Goal: Task Accomplishment & Management: Manage account settings

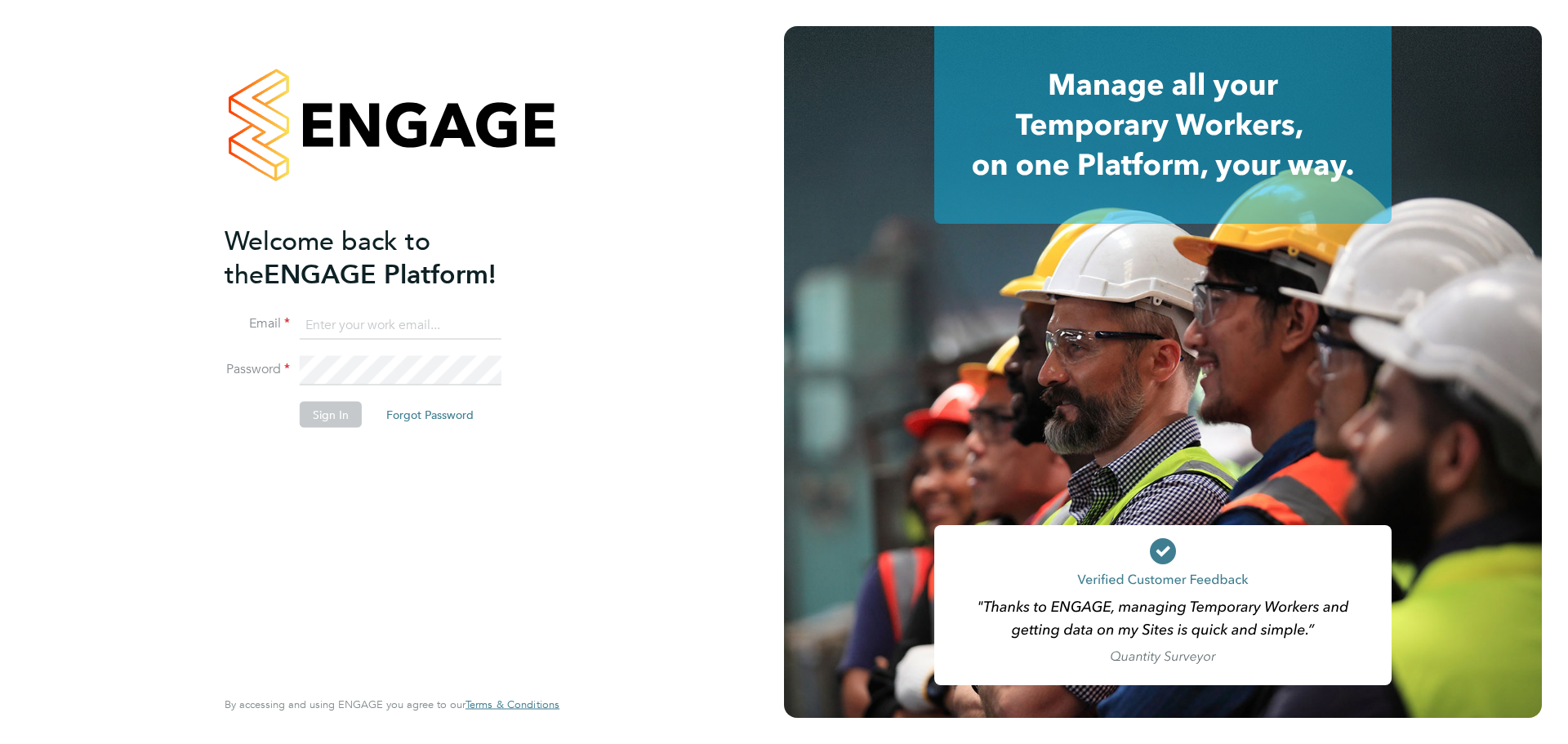
click at [417, 316] on input at bounding box center [401, 325] width 202 height 29
click at [323, 454] on div "Welcome back to the ENGAGE Platform! Email Password Sign In Forgot Password Ent…" at bounding box center [383, 454] width 318 height 460
click at [358, 338] on input at bounding box center [401, 325] width 202 height 29
type input "ben.kershaw@vistry.co.uk"
click at [456, 329] on input "ben.kershaw@vistry.co.uk" at bounding box center [401, 325] width 202 height 29
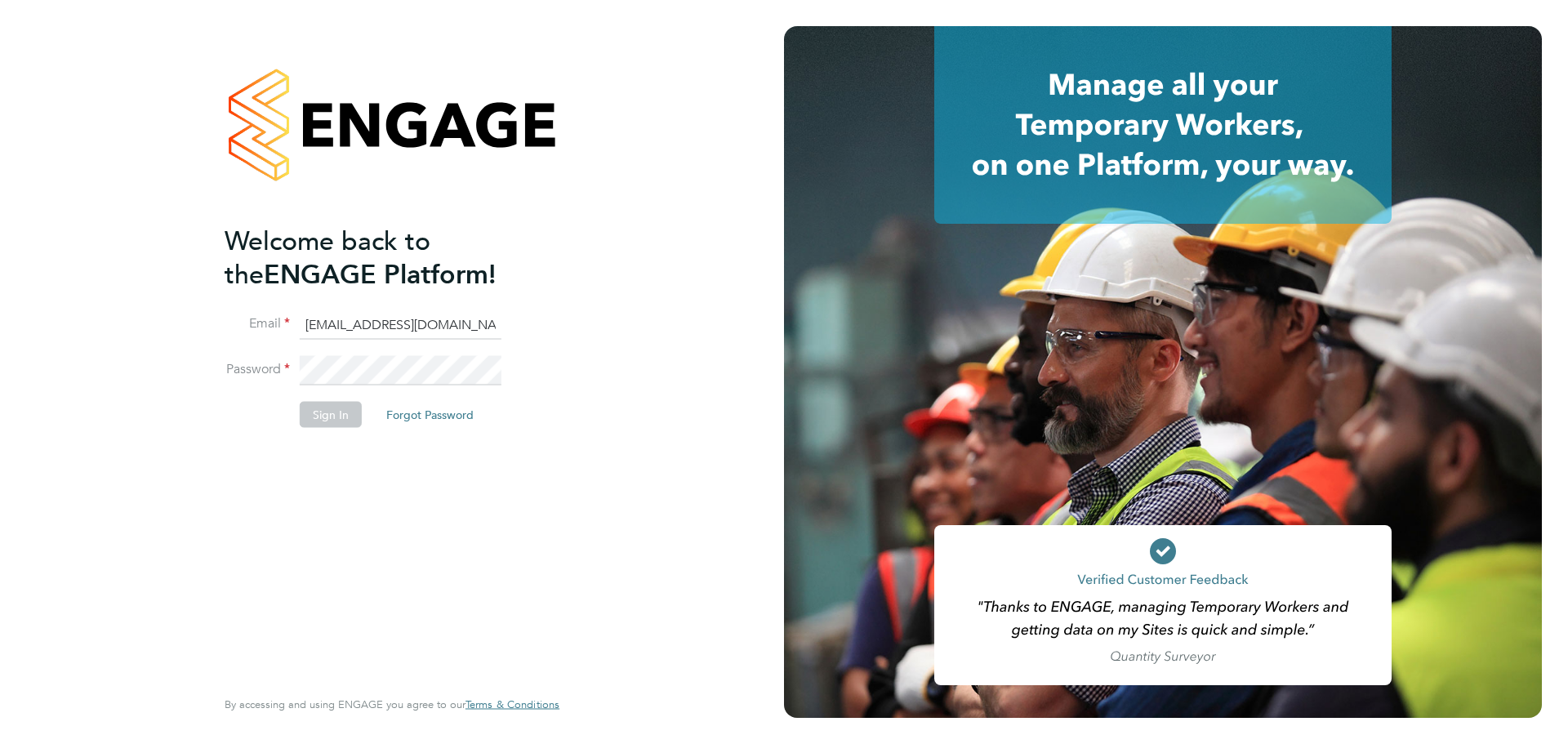
drag, startPoint x: 465, startPoint y: 327, endPoint x: 224, endPoint y: 327, distance: 241.0
click at [225, 327] on li "Email ben.kershaw@vistry.co.uk" at bounding box center [383, 333] width 318 height 46
click at [295, 495] on div "Welcome back to the ENGAGE Platform! Email Password Sign In Forgot Password Ent…" at bounding box center [383, 454] width 318 height 460
click at [385, 328] on input at bounding box center [401, 325] width 202 height 29
click at [426, 325] on input at bounding box center [401, 325] width 202 height 29
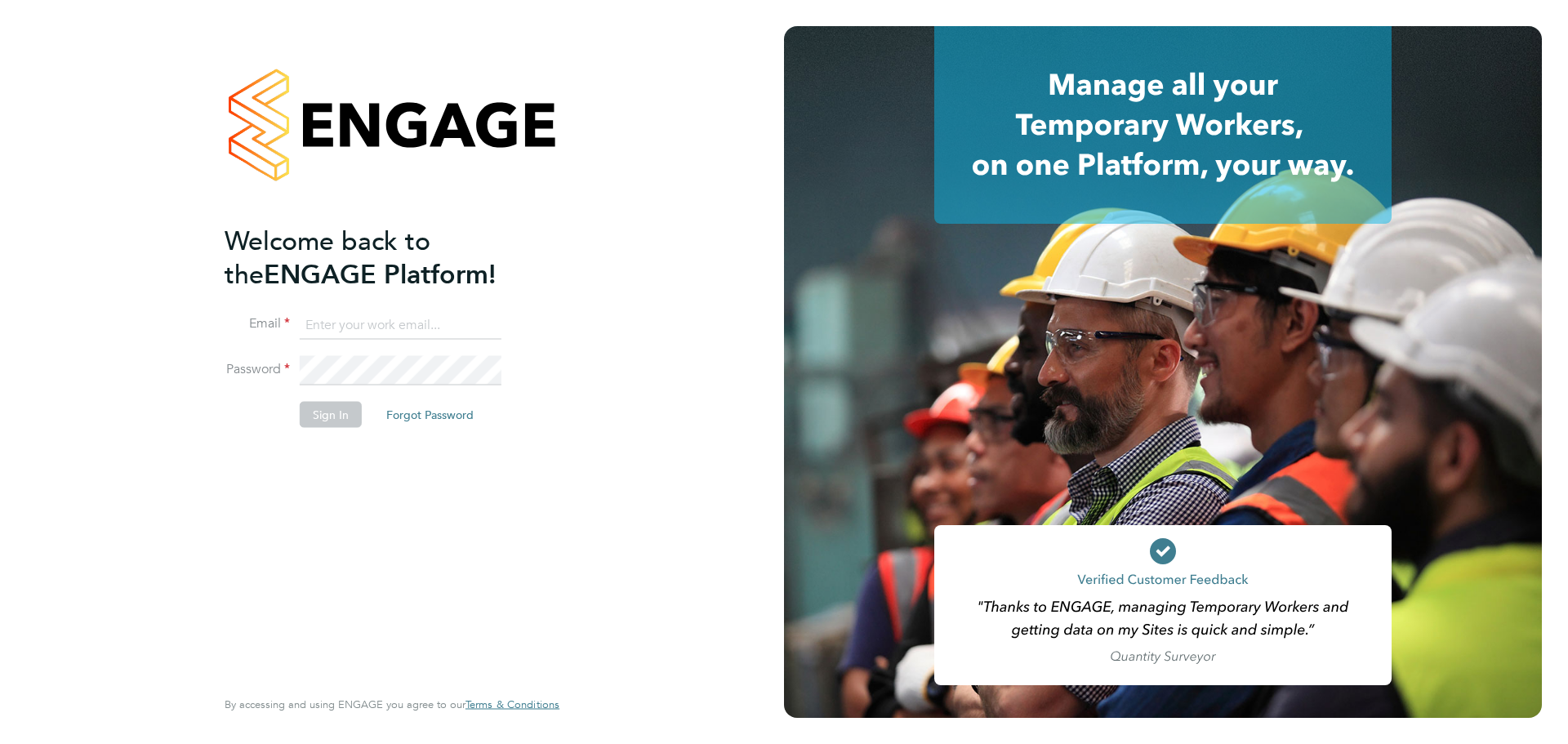
click at [426, 325] on input at bounding box center [401, 325] width 202 height 29
type input "ben.kershaw@countrysidepartnerships.com"
click at [448, 324] on input "ben.kershaw@countrysidepartnerships.com" at bounding box center [401, 325] width 202 height 29
click at [336, 317] on input at bounding box center [401, 325] width 202 height 29
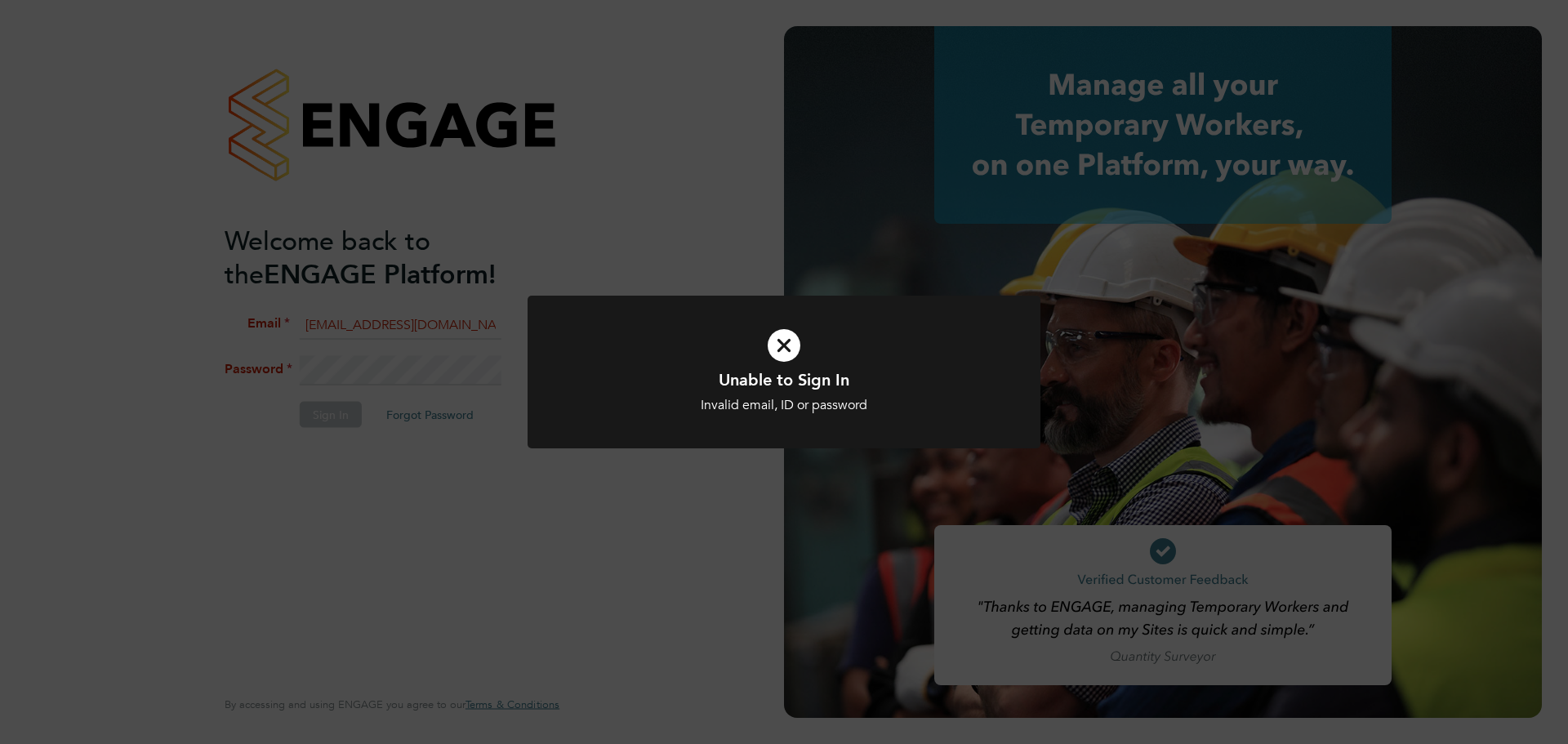
click at [658, 525] on div "Unable to Sign In Invalid email, ID or password Cancel Okay" at bounding box center [784, 372] width 1568 height 744
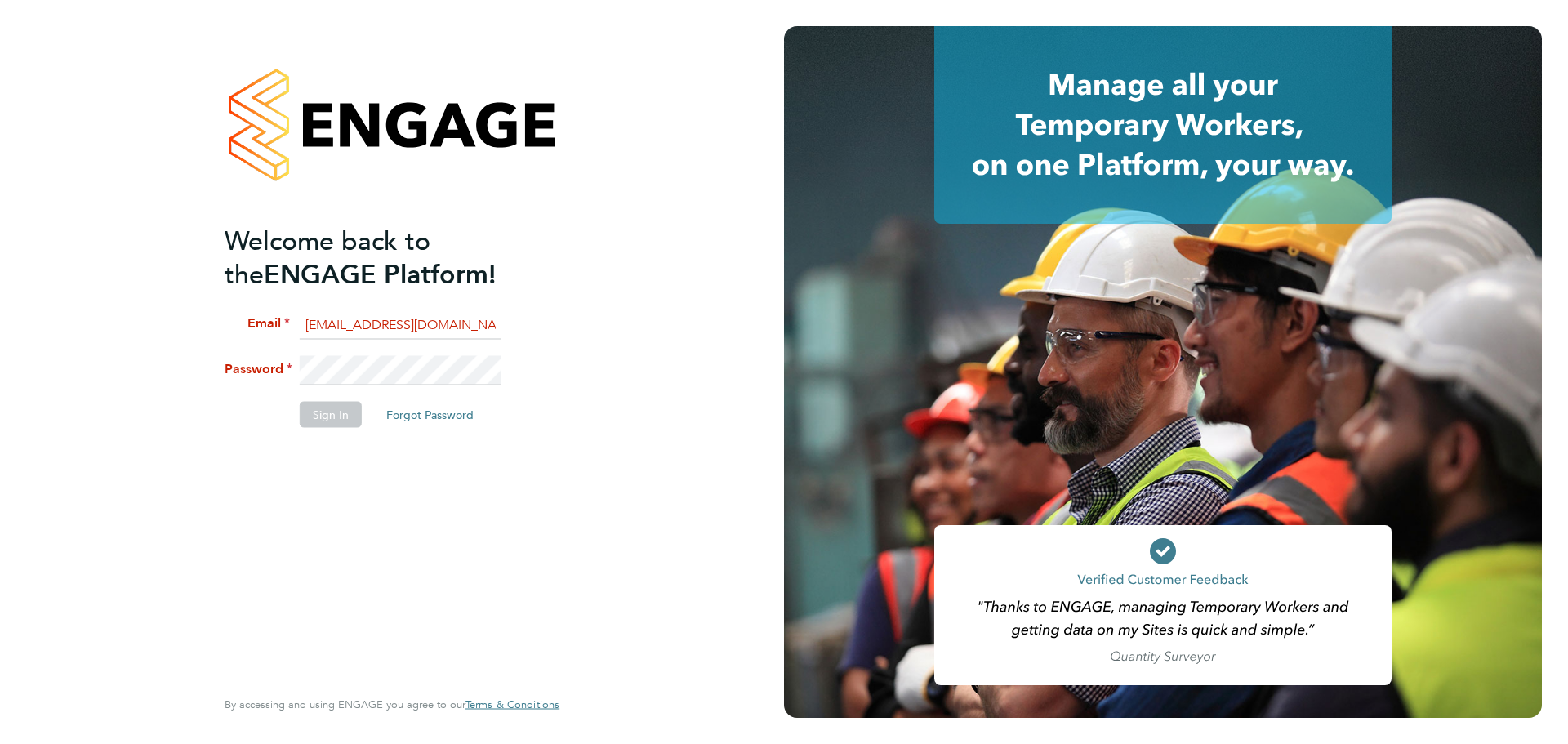
click at [493, 327] on input "ben.kershaw@countrysidepartnerships.com" at bounding box center [401, 325] width 202 height 29
drag, startPoint x: 491, startPoint y: 327, endPoint x: 133, endPoint y: 330, distance: 358.0
click at [133, 330] on div "Welcome back to the ENGAGE Platform! Email ben.kershaw@countrysidepartnerships.…" at bounding box center [392, 372] width 784 height 744
type input "rships.com"
drag, startPoint x: 396, startPoint y: 338, endPoint x: 278, endPoint y: 356, distance: 119.4
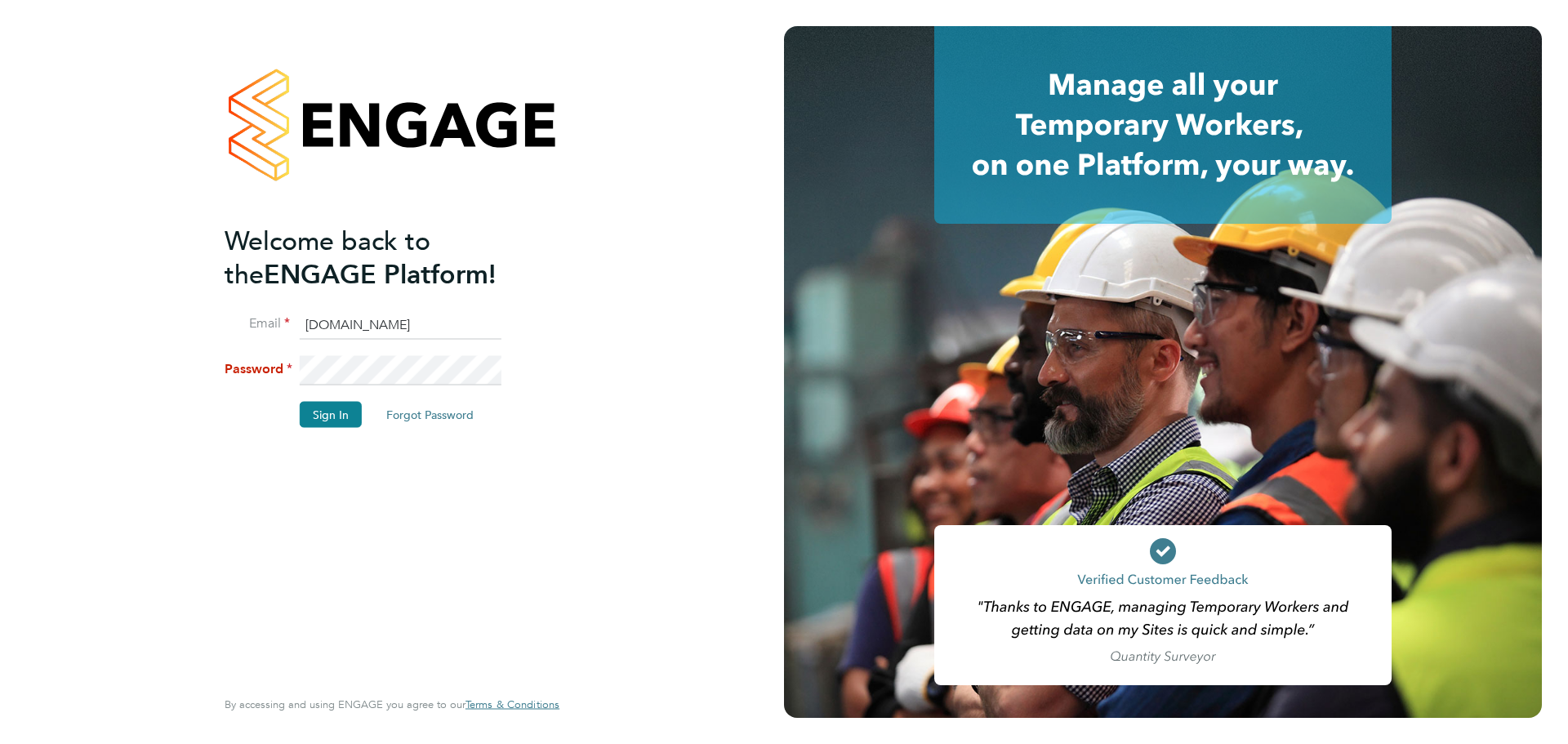
click at [289, 351] on li "Email rships.com" at bounding box center [383, 333] width 318 height 46
click at [323, 537] on div "Welcome back to the ENGAGE Platform! Email Password Sign In Forgot Password Ent…" at bounding box center [383, 454] width 318 height 460
click at [364, 335] on input at bounding box center [401, 325] width 202 height 29
type input "ben.kershaw@vistry.co.uk"
click at [327, 412] on button "Sign In" at bounding box center [331, 414] width 62 height 26
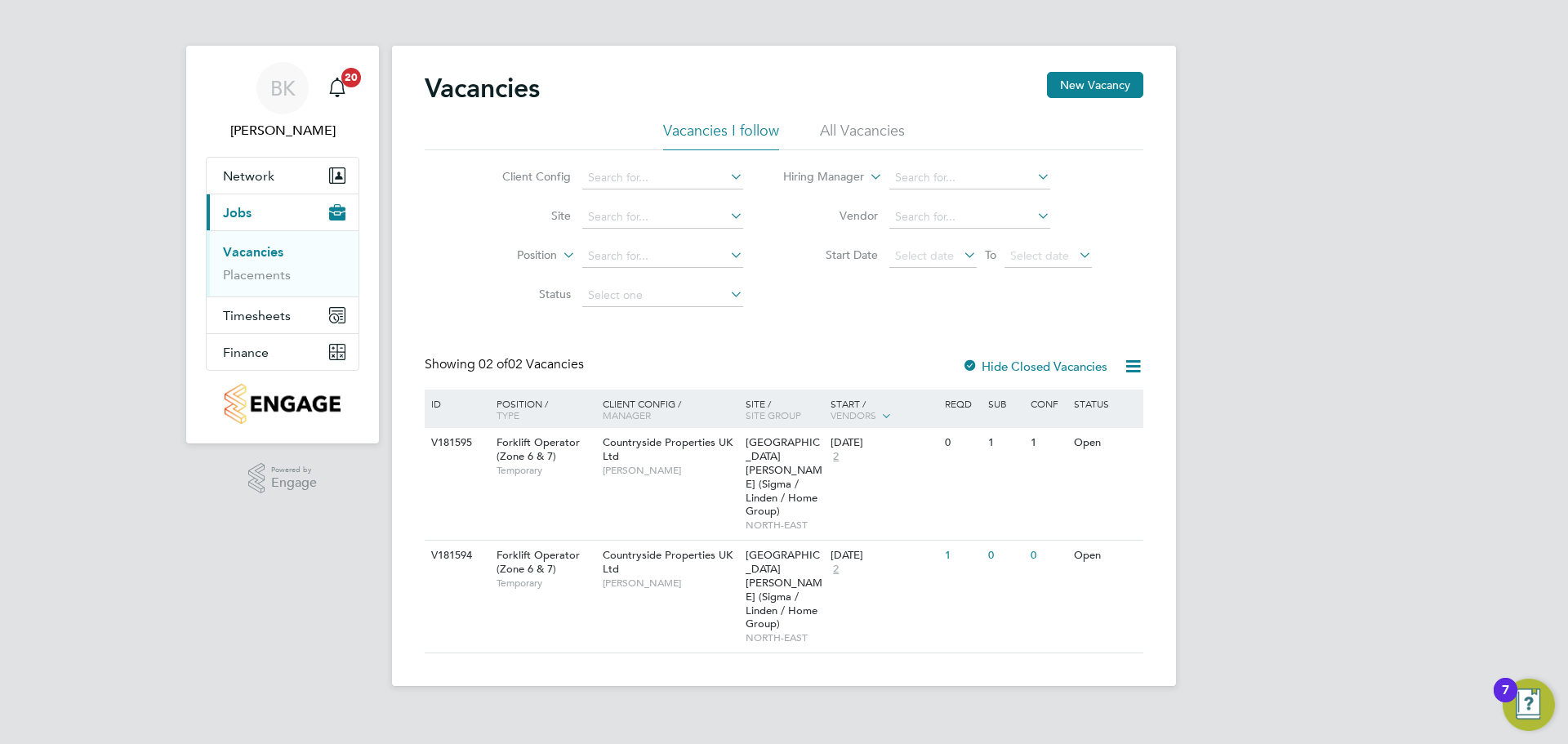
click at [1073, 366] on label "Hide Closed Vacancies" at bounding box center [1035, 366] width 146 height 16
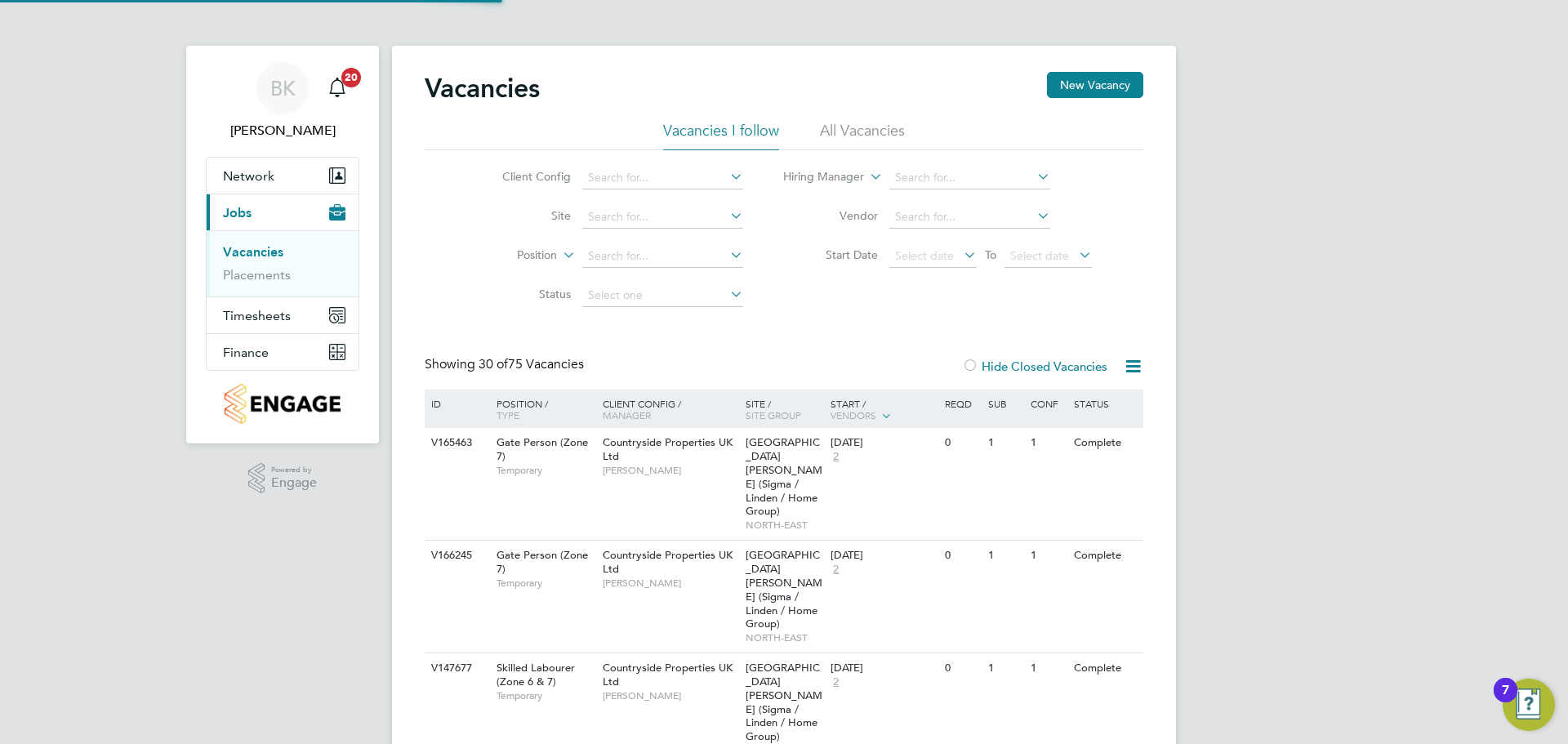
click at [854, 128] on li "All Vacancies" at bounding box center [862, 135] width 85 height 29
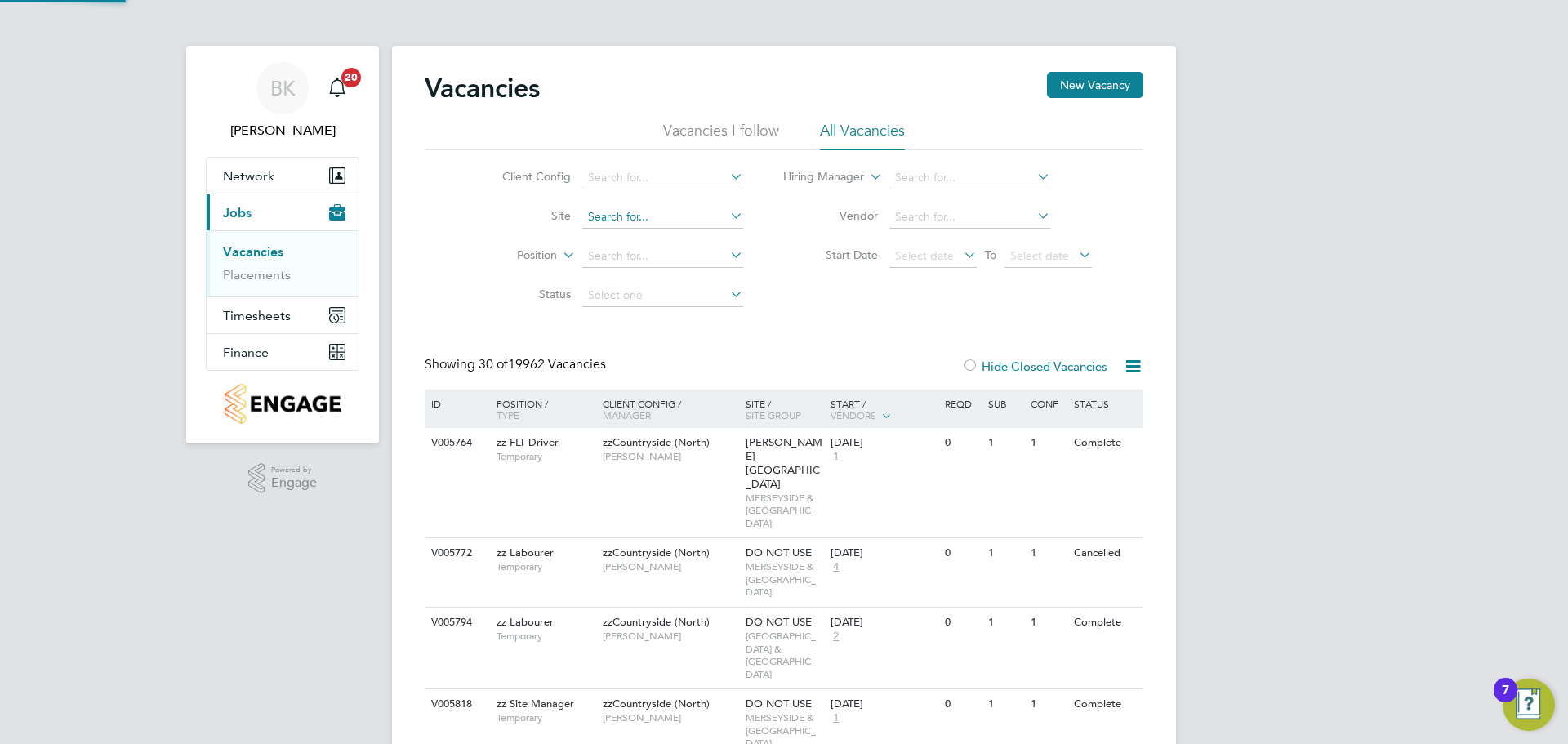
click at [657, 216] on input at bounding box center [662, 217] width 160 height 23
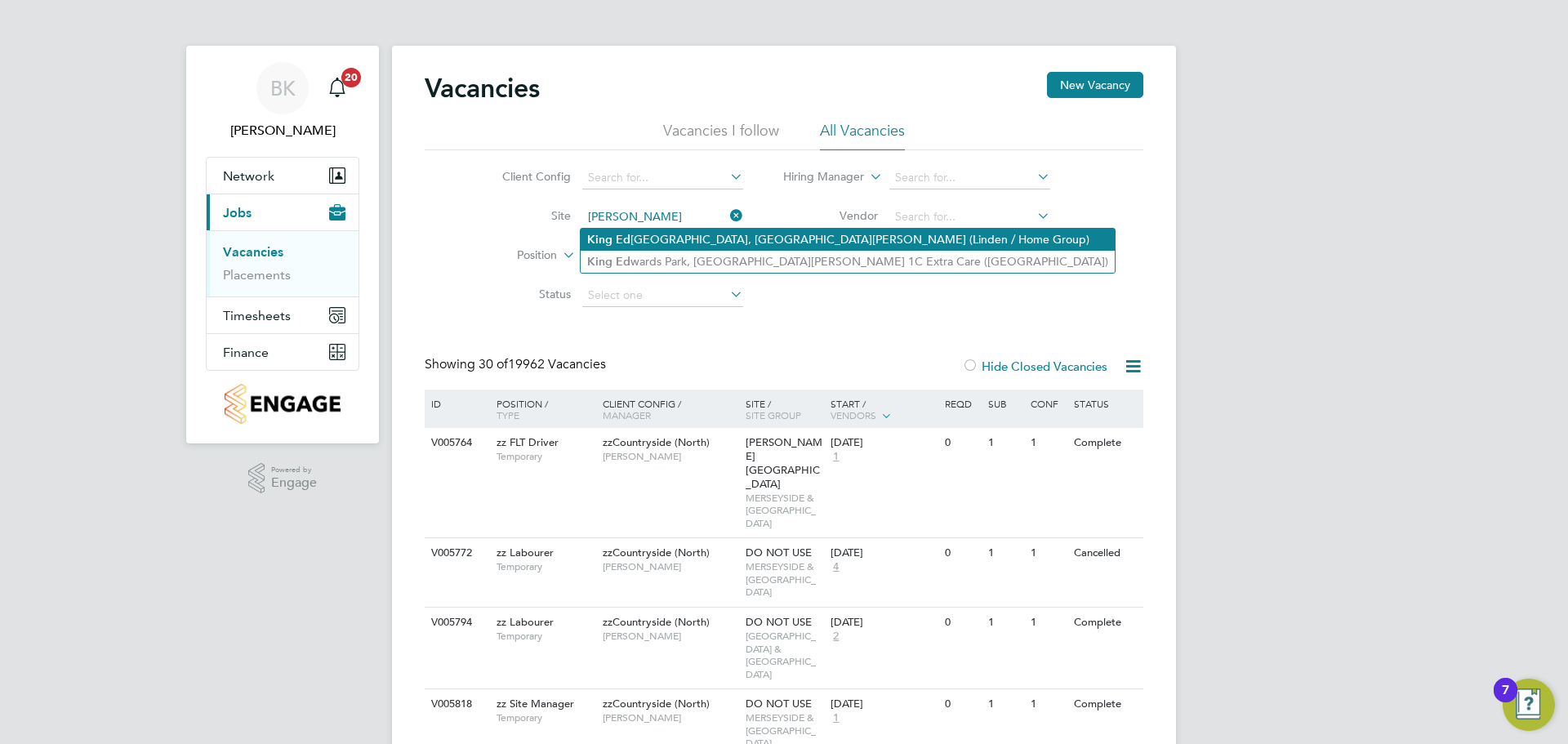
click at [663, 237] on li "[PERSON_NAME][GEOGRAPHIC_DATA], [GEOGRAPHIC_DATA][PERSON_NAME] (Linden / Home G…" at bounding box center [847, 239] width 534 height 22
type input "[GEOGRAPHIC_DATA][PERSON_NAME], [GEOGRAPHIC_DATA][PERSON_NAME] 1B (Linden / Hom…"
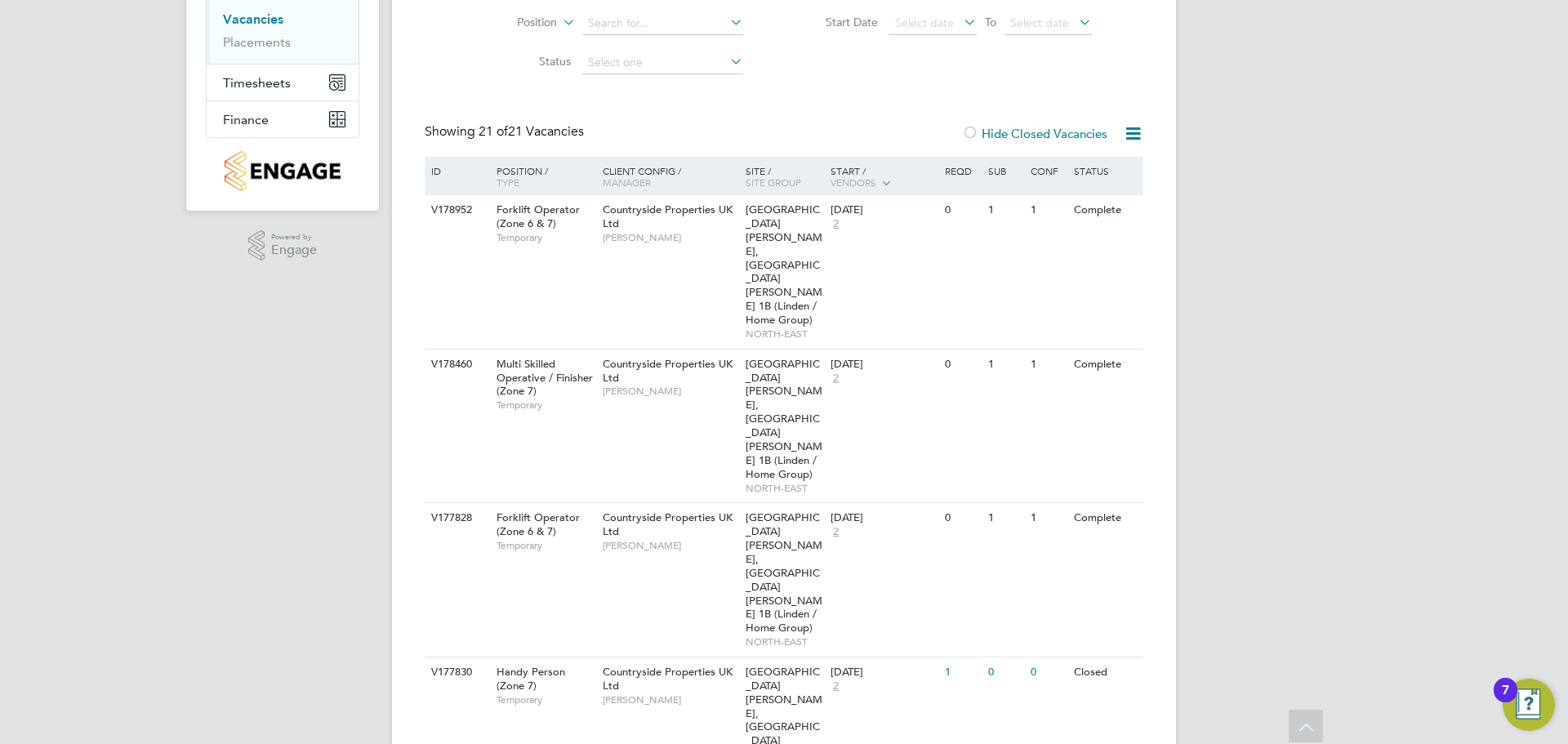
scroll to position [222, 0]
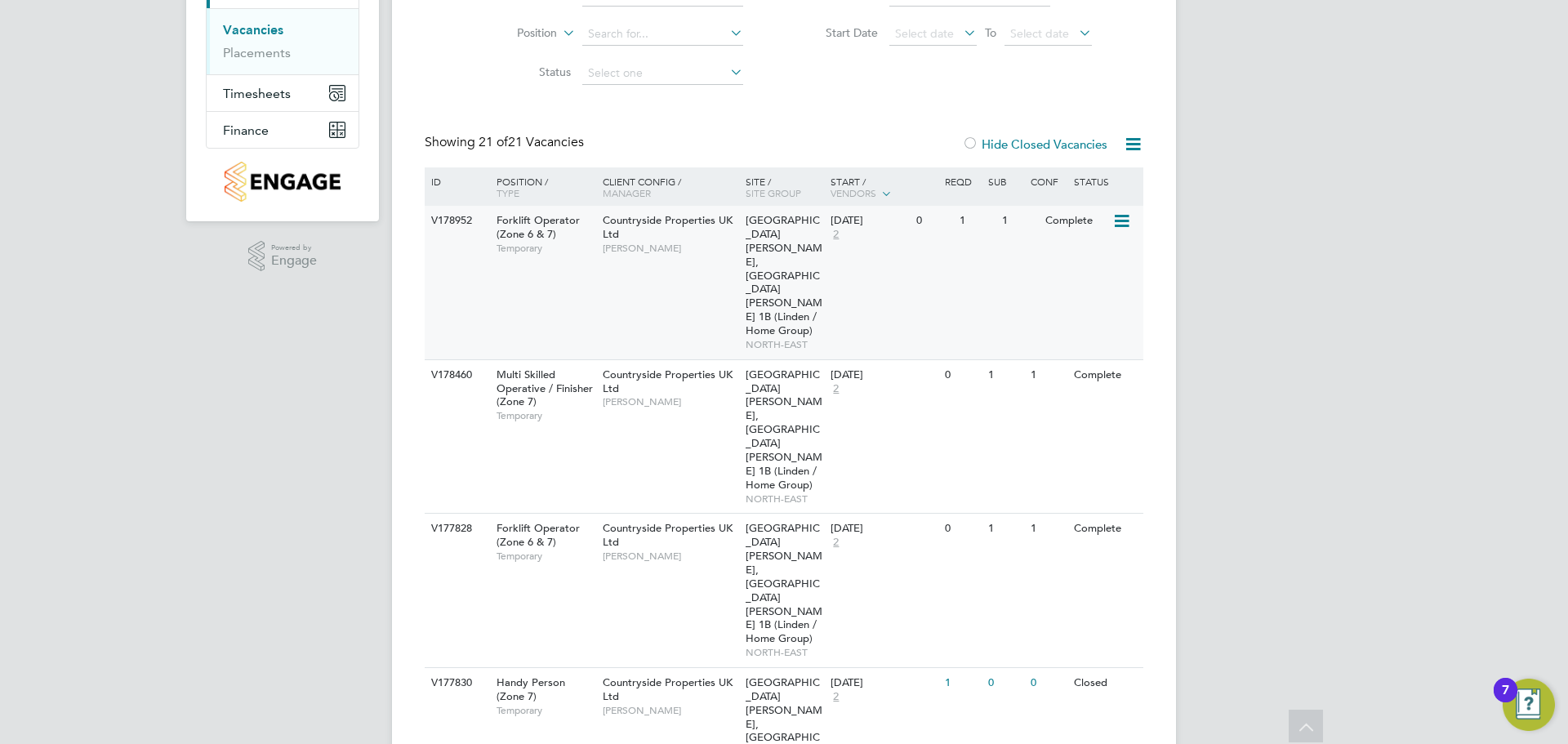
click at [1120, 213] on icon at bounding box center [1120, 221] width 16 height 20
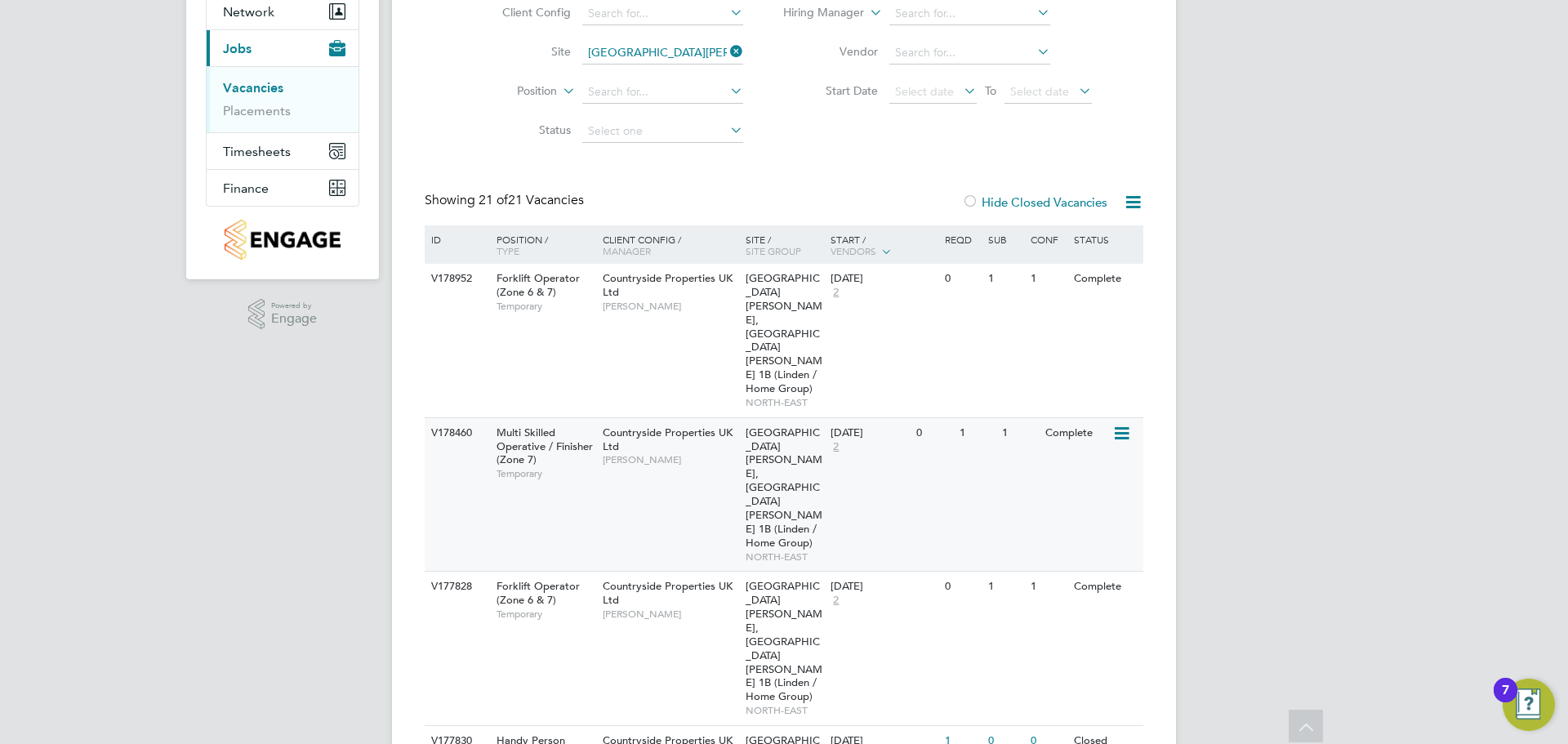
scroll to position [0, 0]
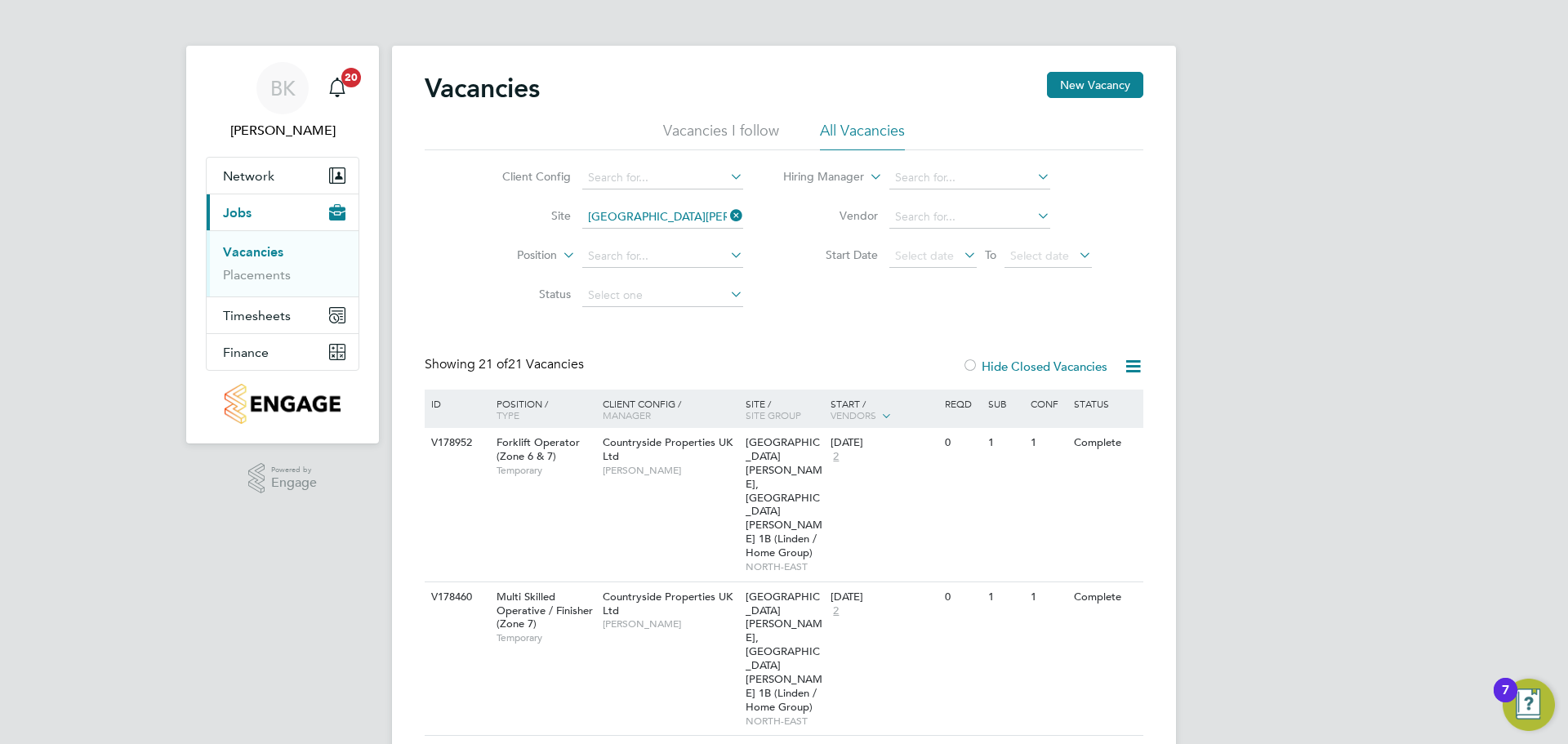
click at [653, 199] on li "Site [GEOGRAPHIC_DATA][PERSON_NAME], [GEOGRAPHIC_DATA][PERSON_NAME] (Linden / H…" at bounding box center [610, 217] width 307 height 39
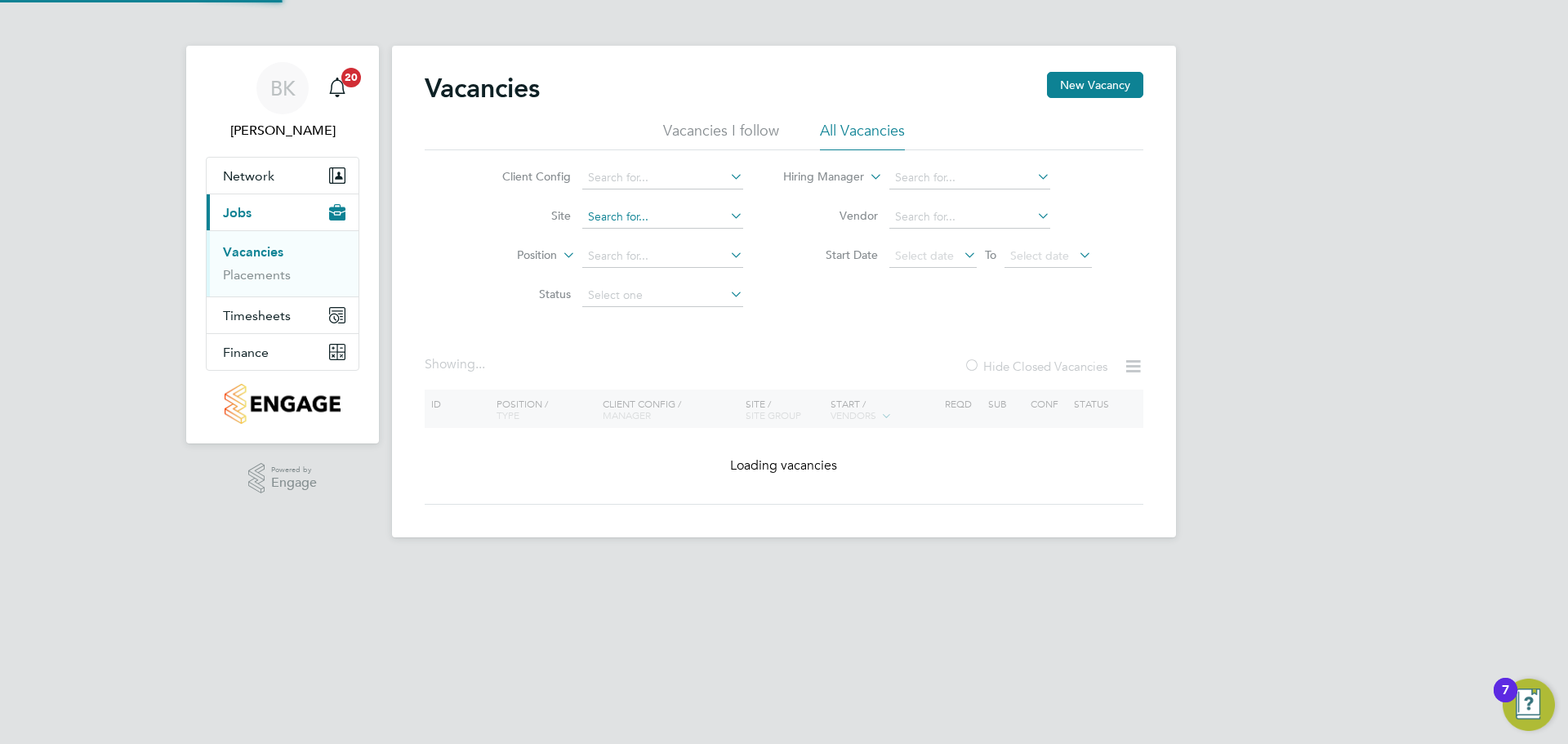
click at [660, 212] on input at bounding box center [662, 217] width 160 height 23
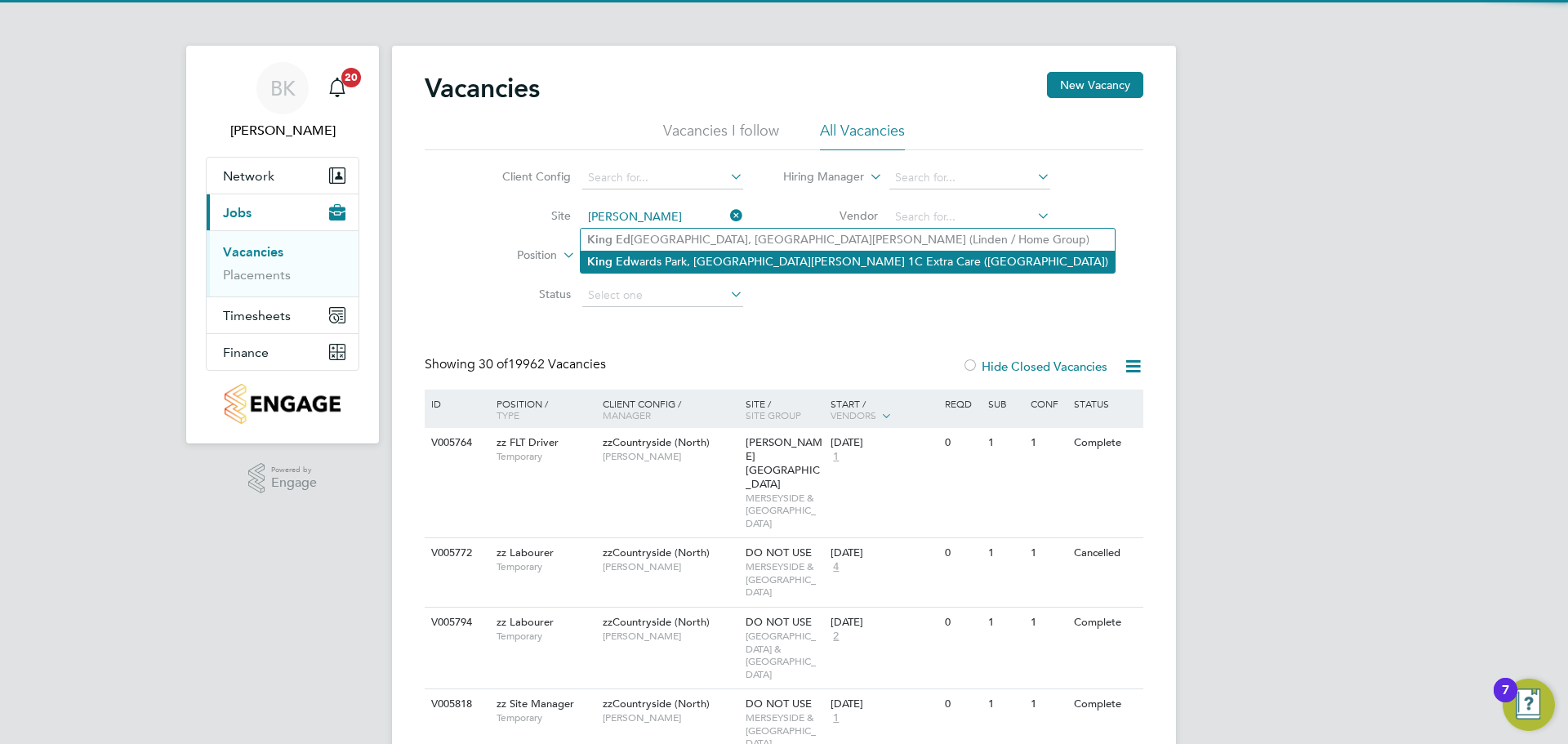
click at [728, 270] on li "[PERSON_NAME][GEOGRAPHIC_DATA], [GEOGRAPHIC_DATA][PERSON_NAME] 1C Extra Care ([…" at bounding box center [847, 261] width 534 height 22
type input "[GEOGRAPHIC_DATA][PERSON_NAME], [GEOGRAPHIC_DATA][PERSON_NAME] 1C Extra Care ([…"
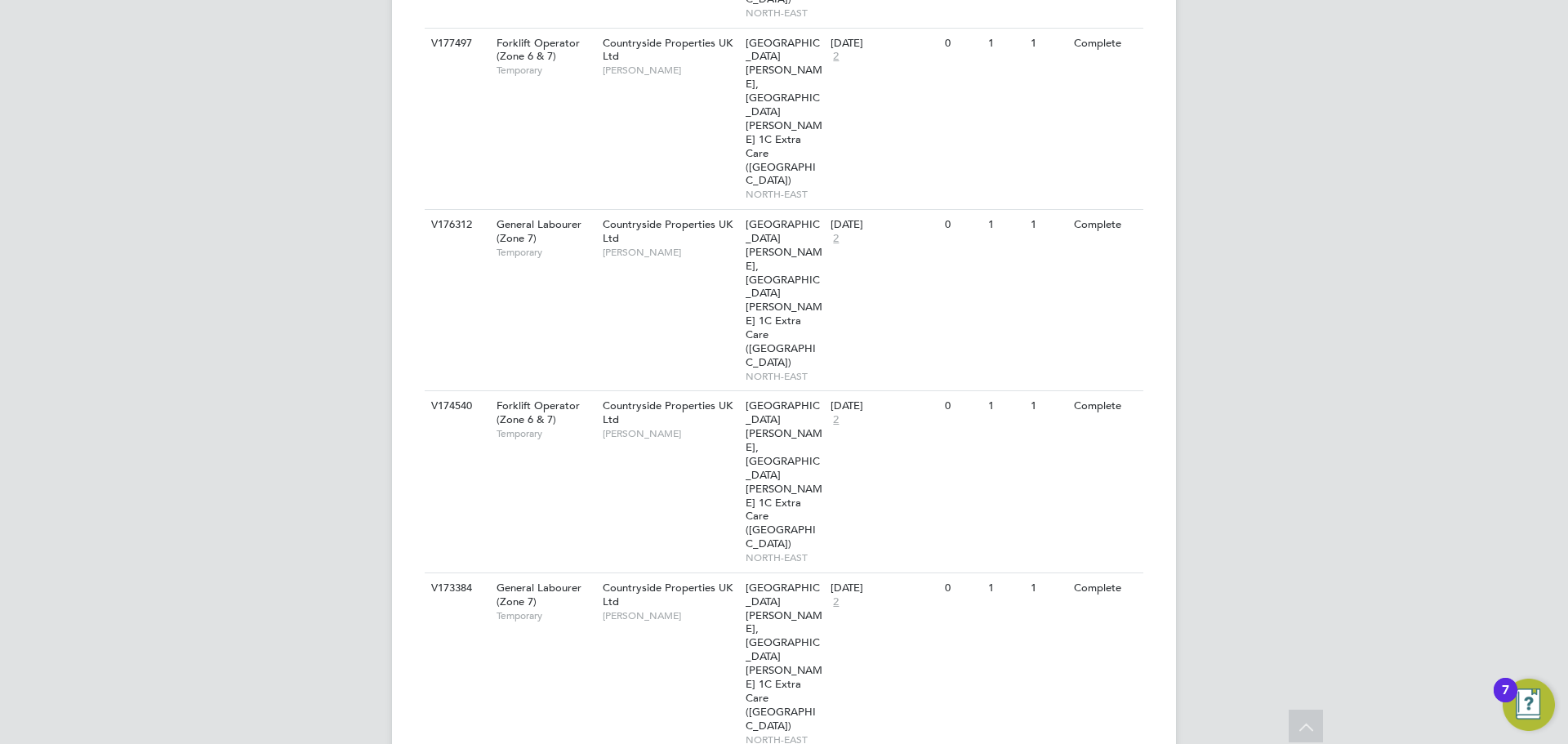
scroll to position [1126, 0]
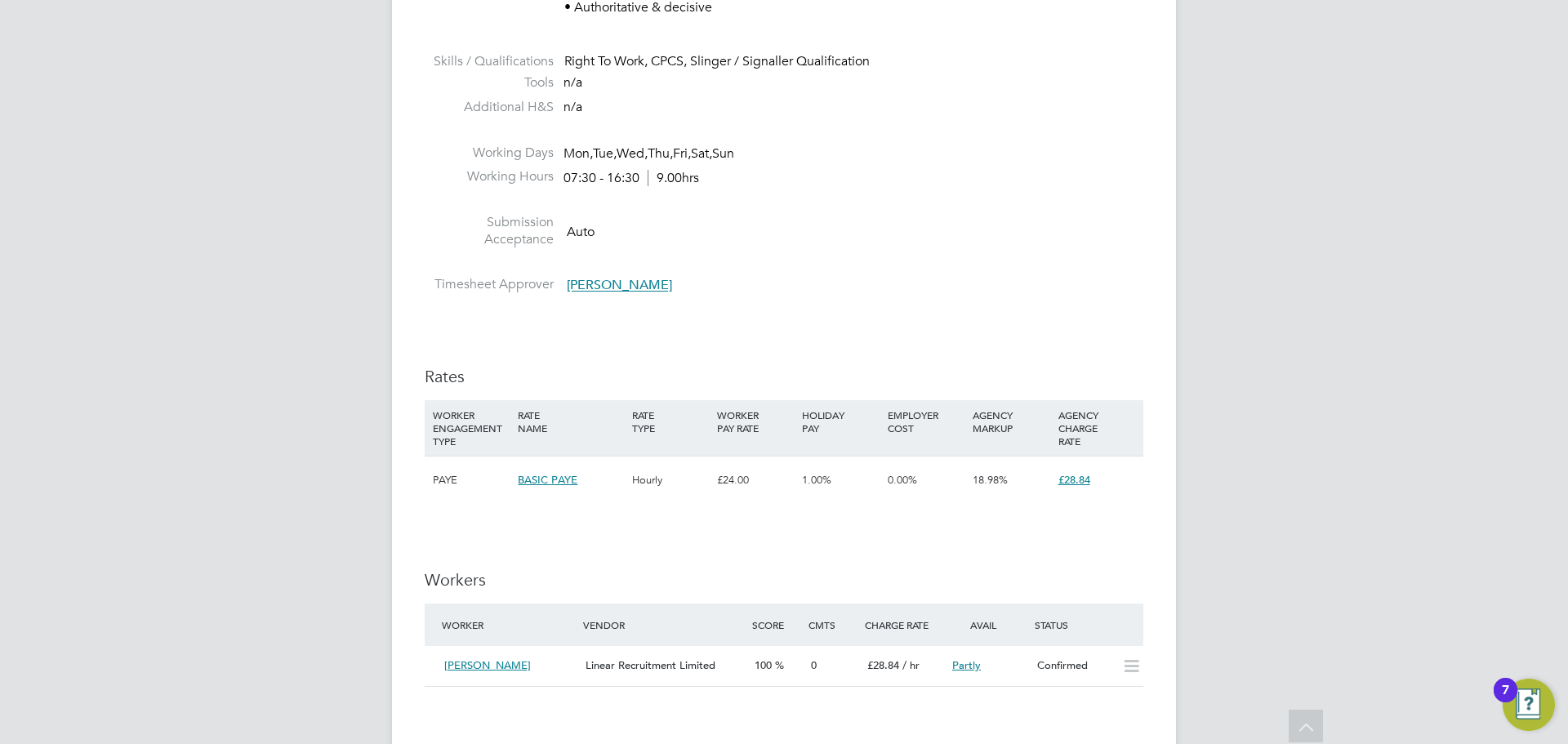
scroll to position [1143, 0]
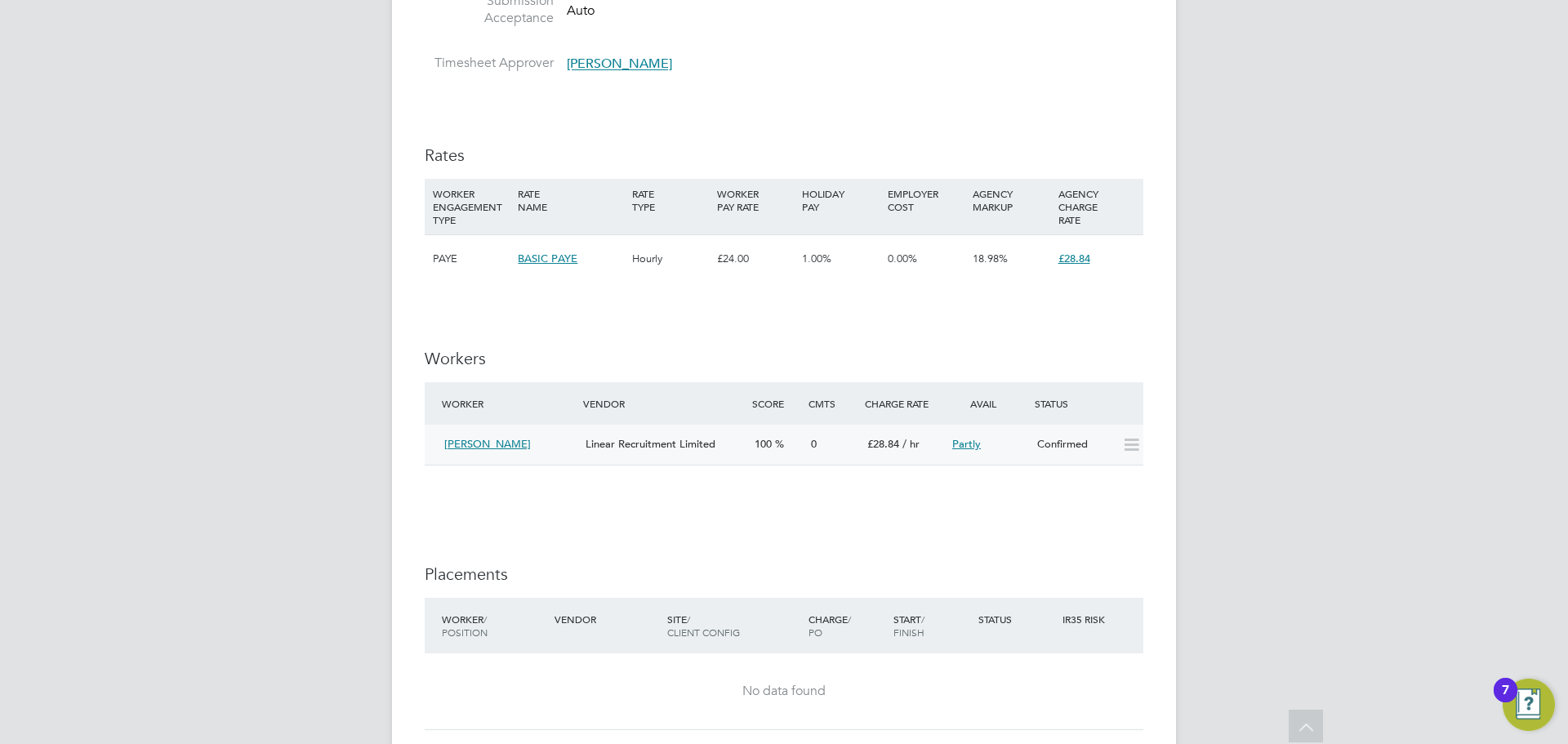
click at [699, 433] on div "Linear Recruitment Limited" at bounding box center [663, 444] width 169 height 27
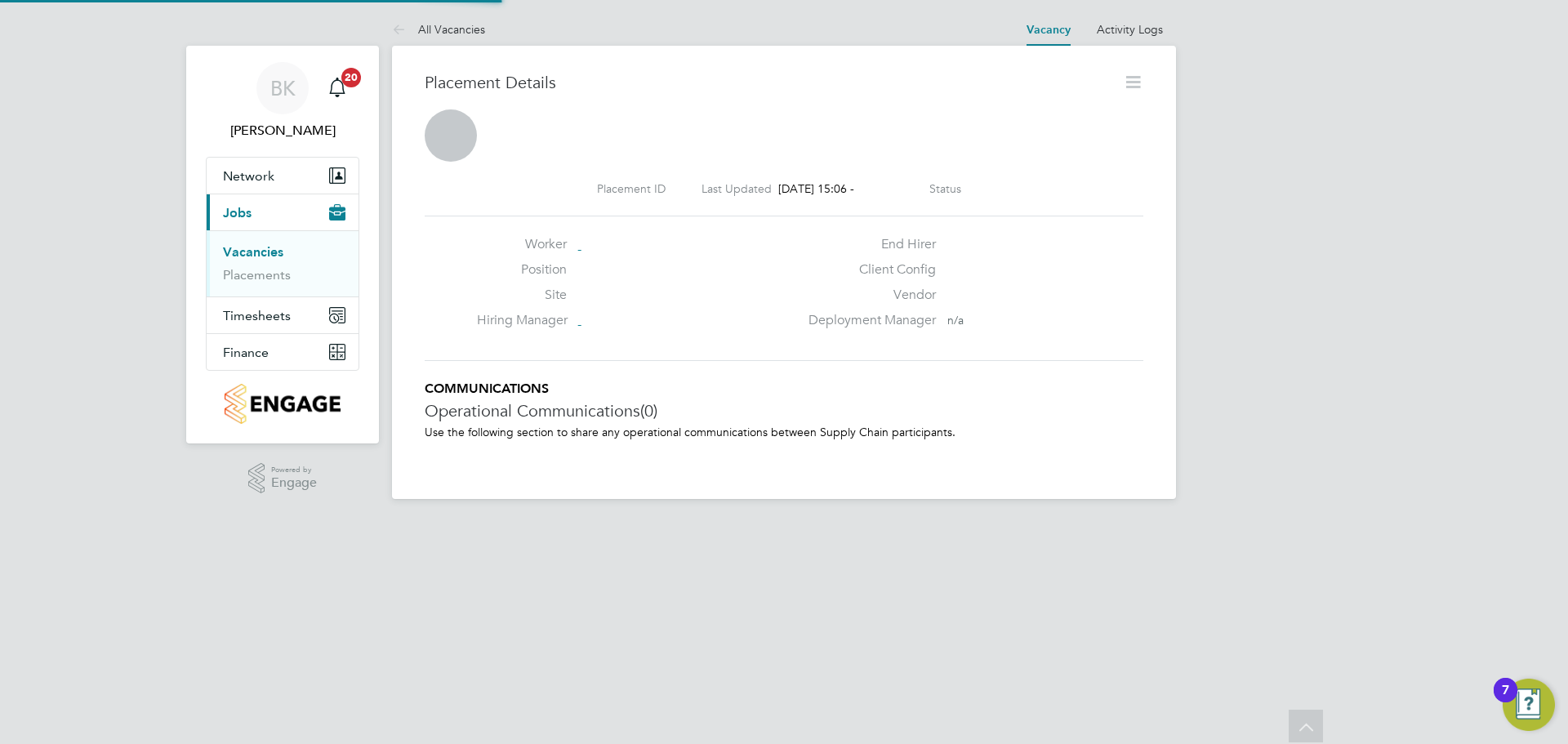
scroll to position [8, 8]
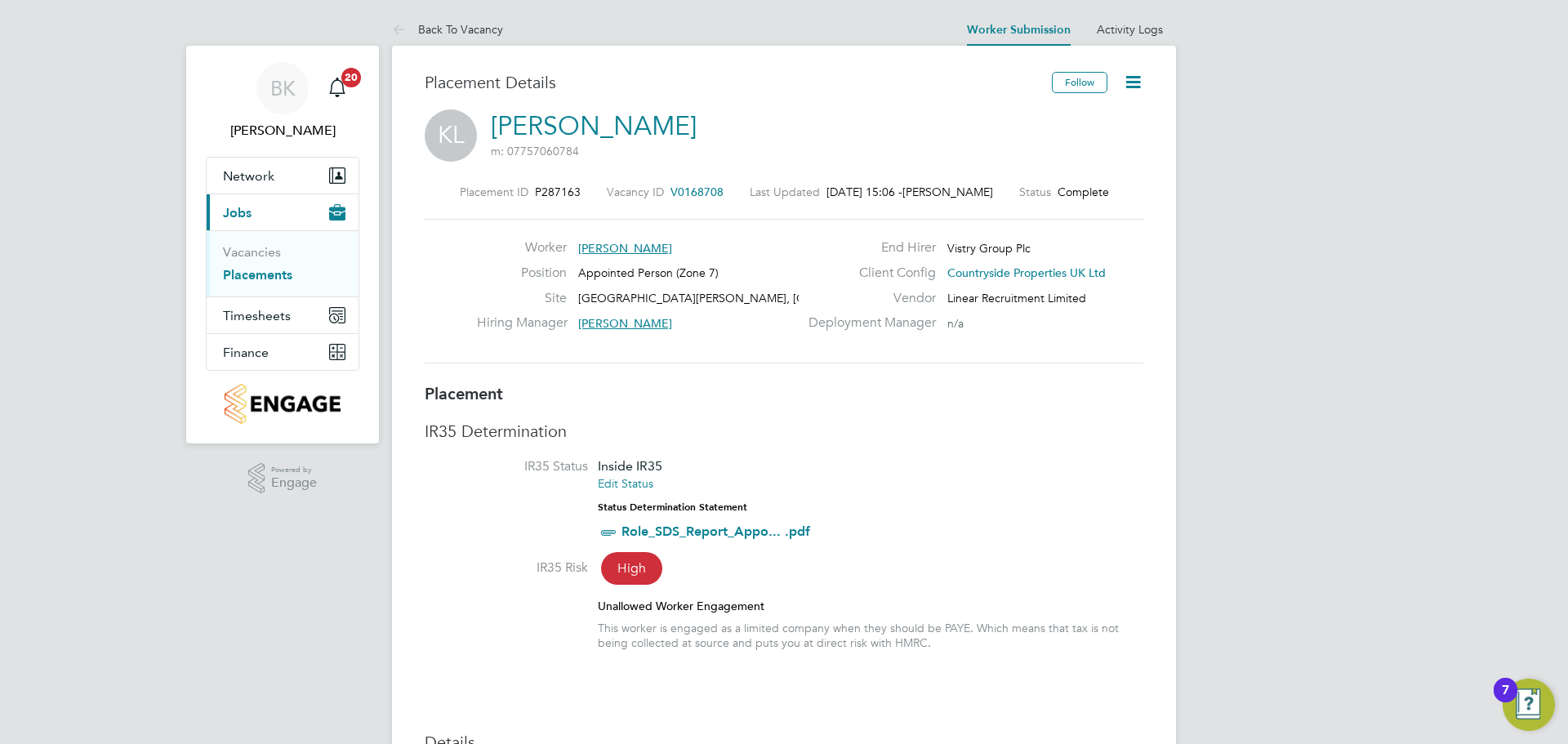
click at [1138, 91] on icon at bounding box center [1134, 82] width 21 height 21
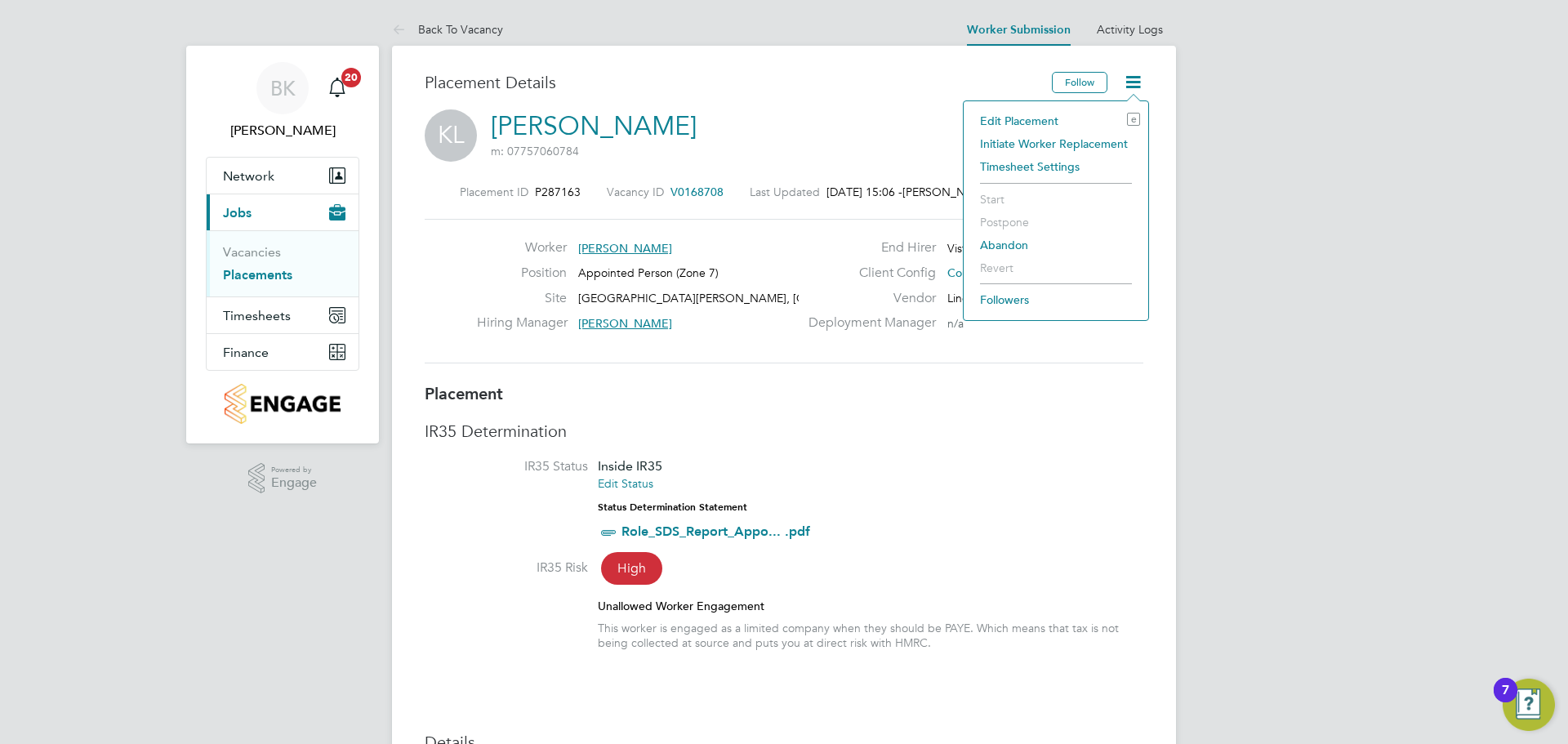
click at [886, 130] on div "KL Keith Langan m: 07757060784" at bounding box center [784, 137] width 719 height 55
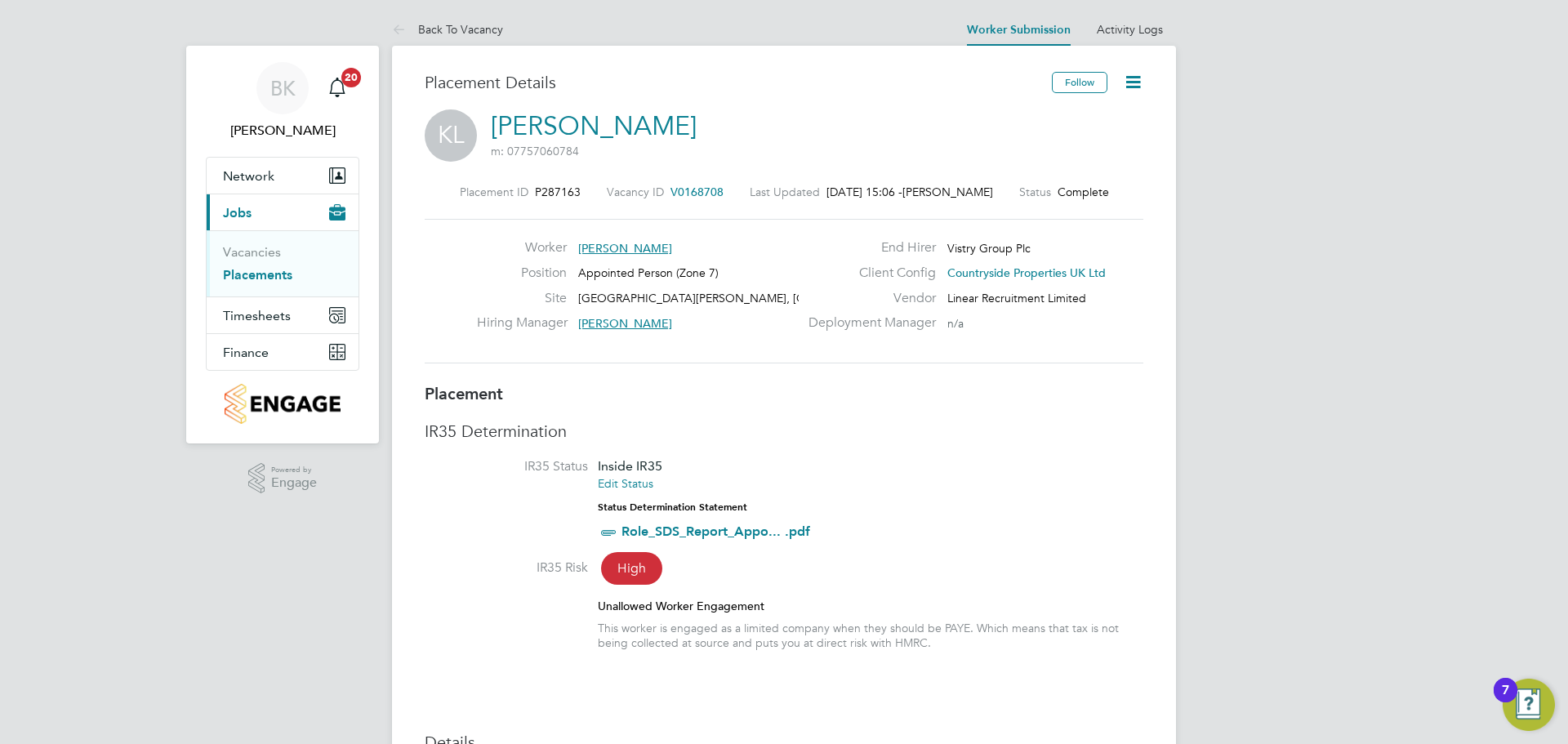
click at [1134, 92] on icon at bounding box center [1134, 82] width 21 height 21
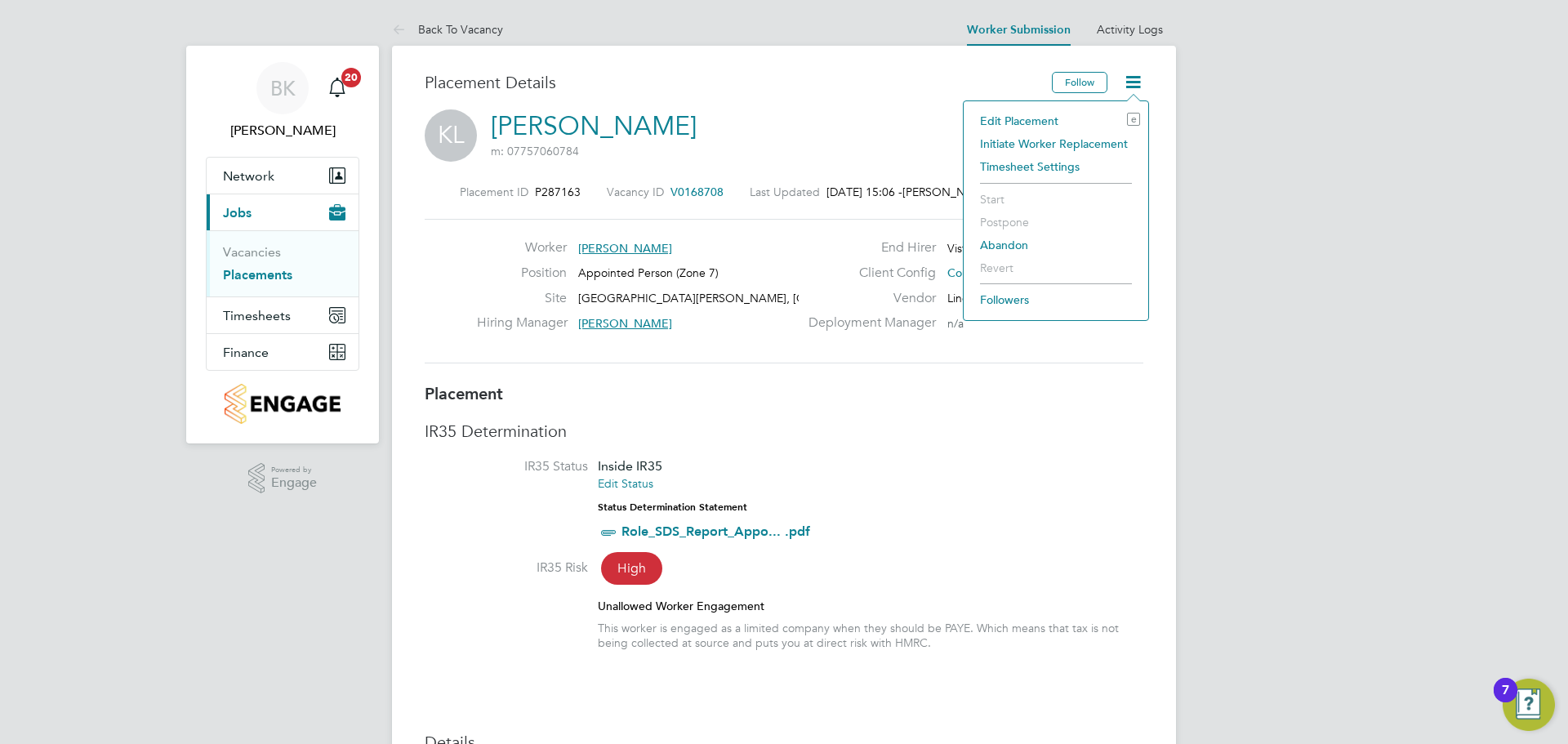
click at [1051, 116] on li "Edit Placement e" at bounding box center [1055, 121] width 168 height 23
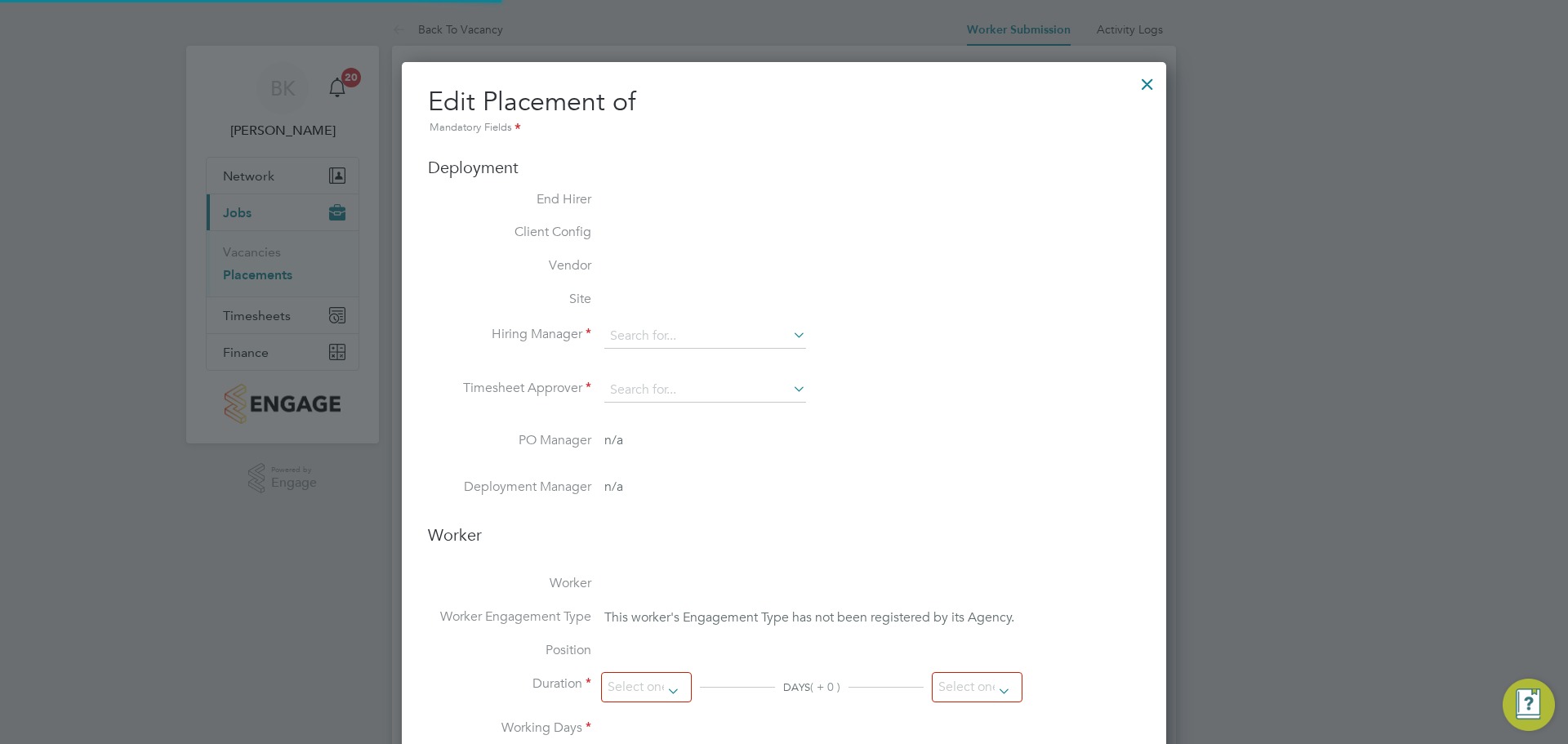
type input "[PERSON_NAME]"
type input "[DATE]"
type input "26 Sep 2025"
type input "07:30"
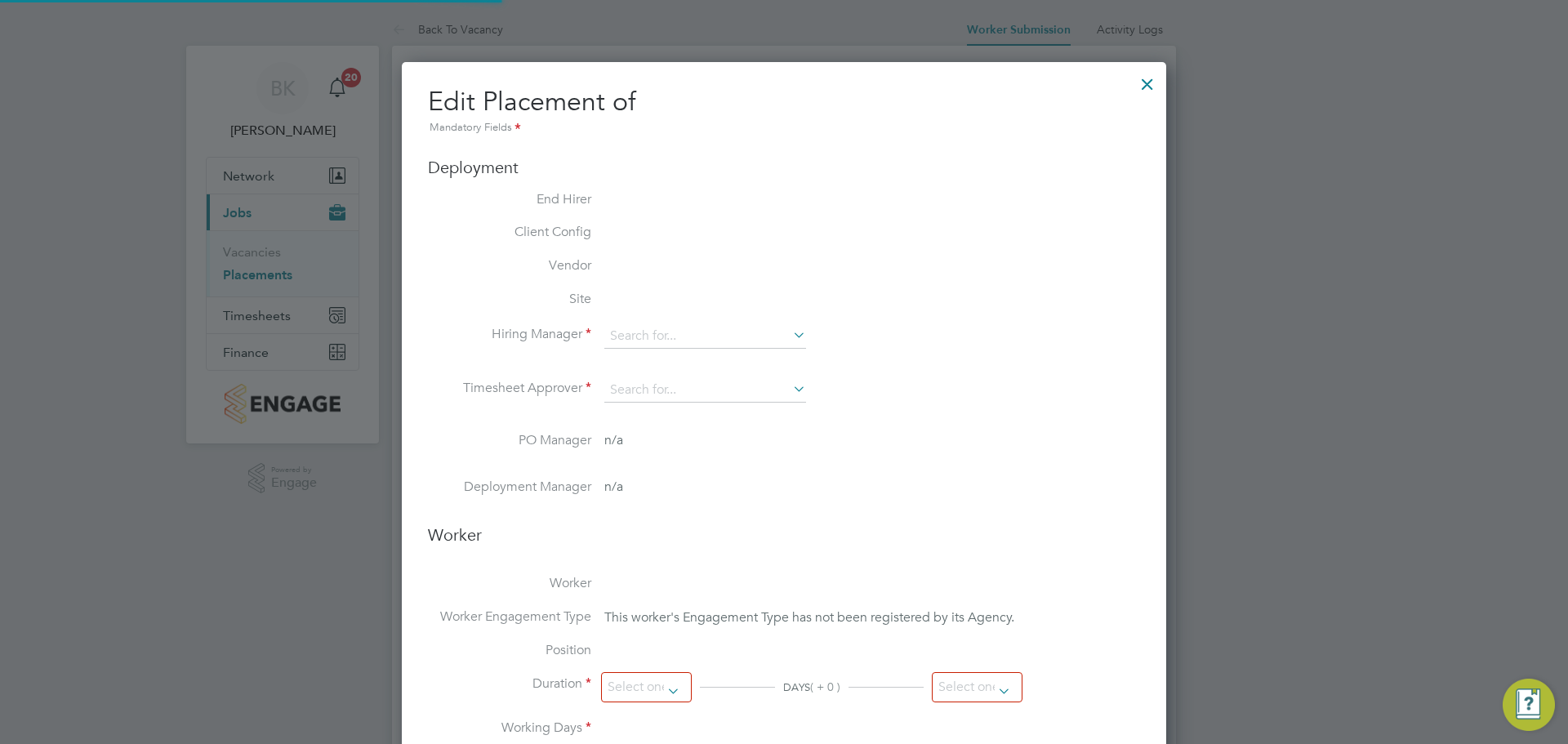
type input "16:30"
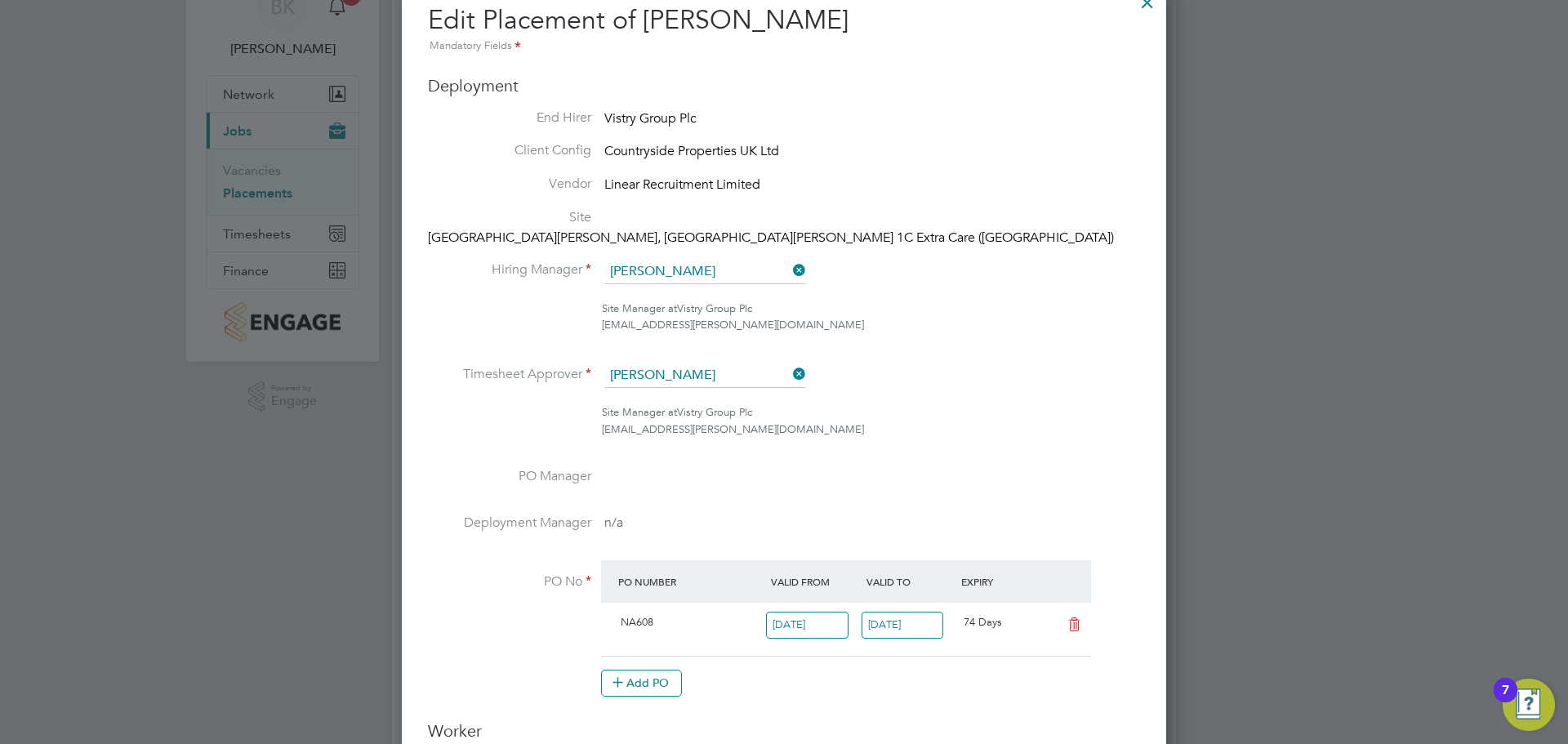
click at [711, 239] on ul "End Hirer Vistry Group Plc Client Config Countryside Properties UK Ltd Vendor L…" at bounding box center [783, 411] width 712 height 604
click at [711, 259] on input at bounding box center [705, 271] width 202 height 24
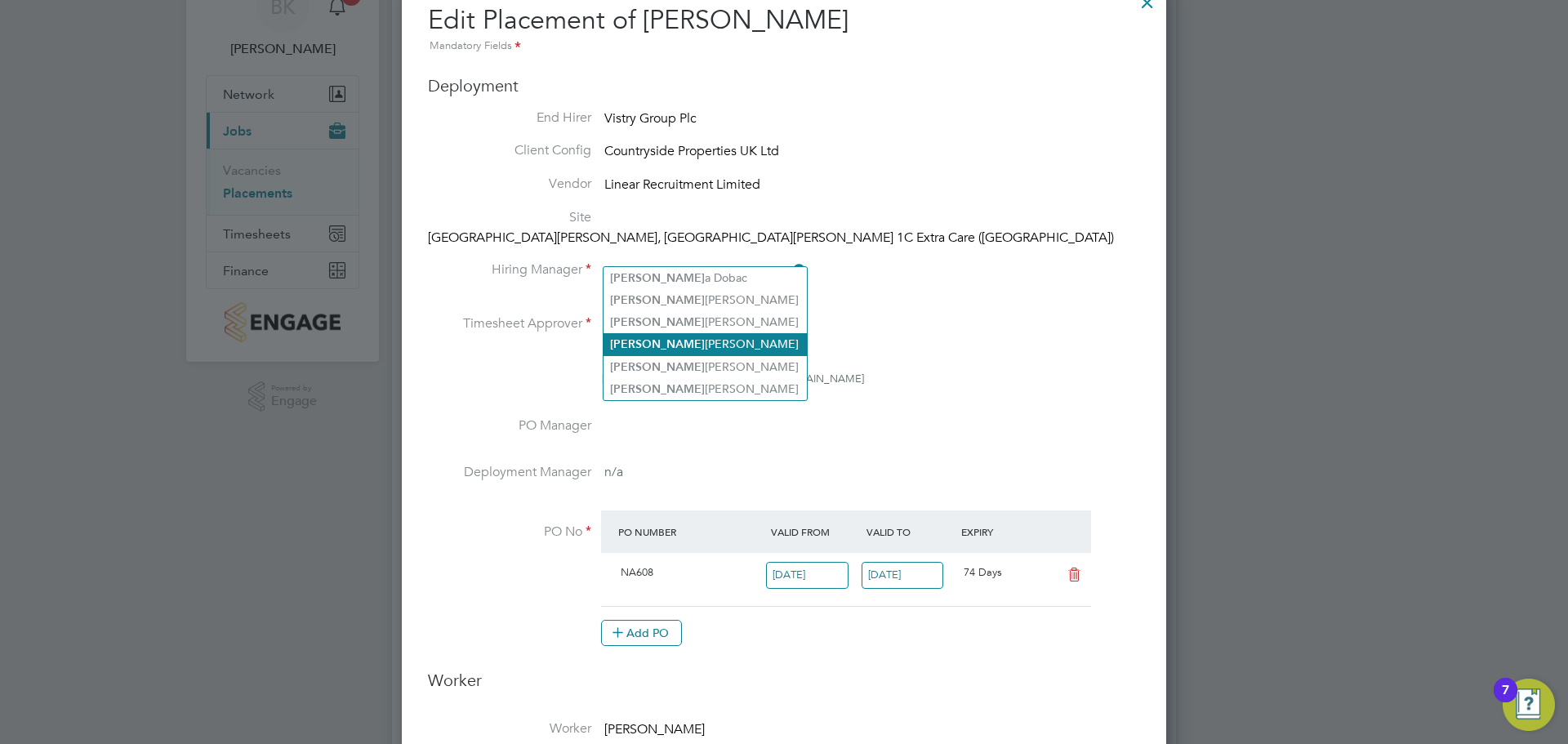
click at [693, 336] on li "Ian Marshall" at bounding box center [705, 343] width 203 height 22
type input "[PERSON_NAME]"
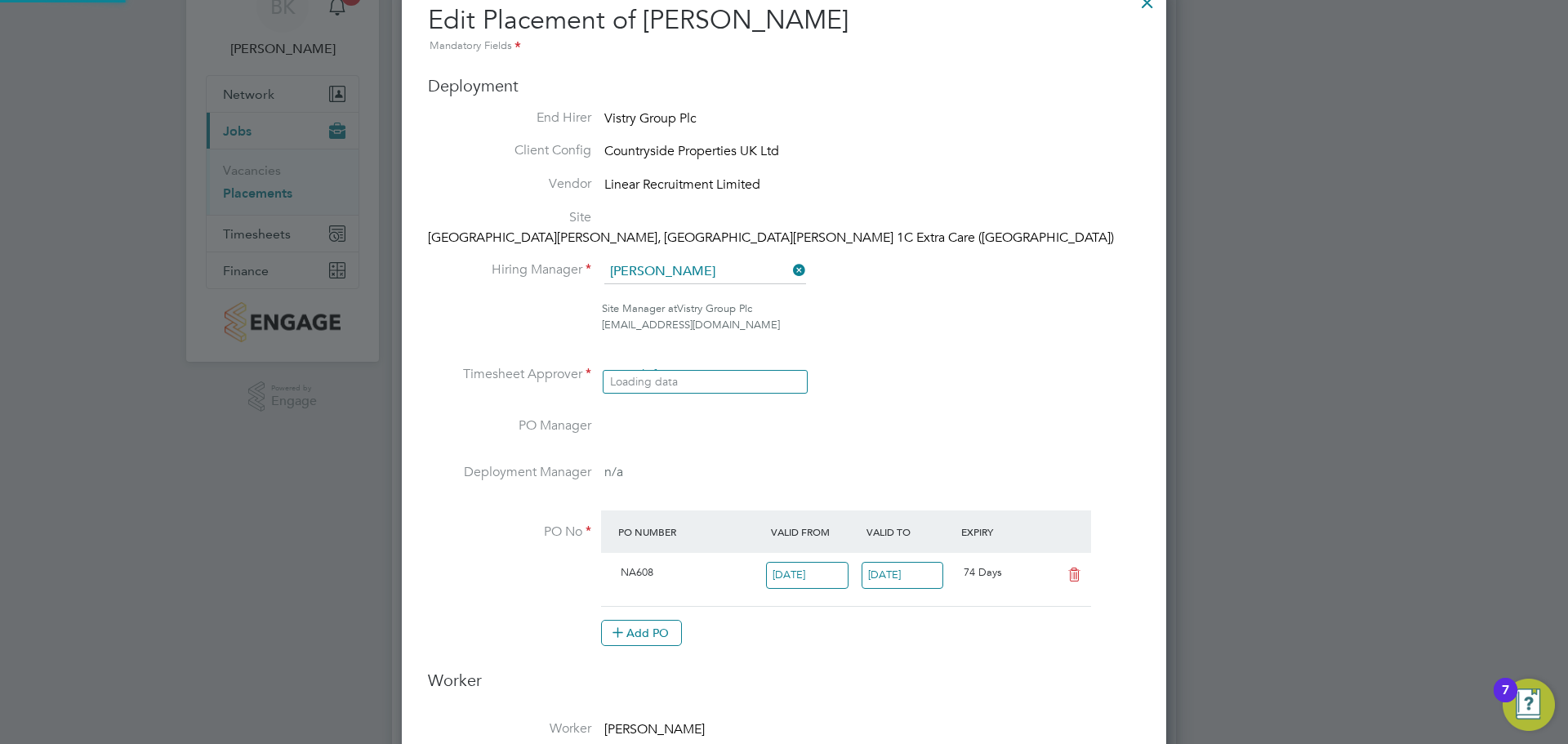
click at [687, 366] on input at bounding box center [705, 375] width 202 height 24
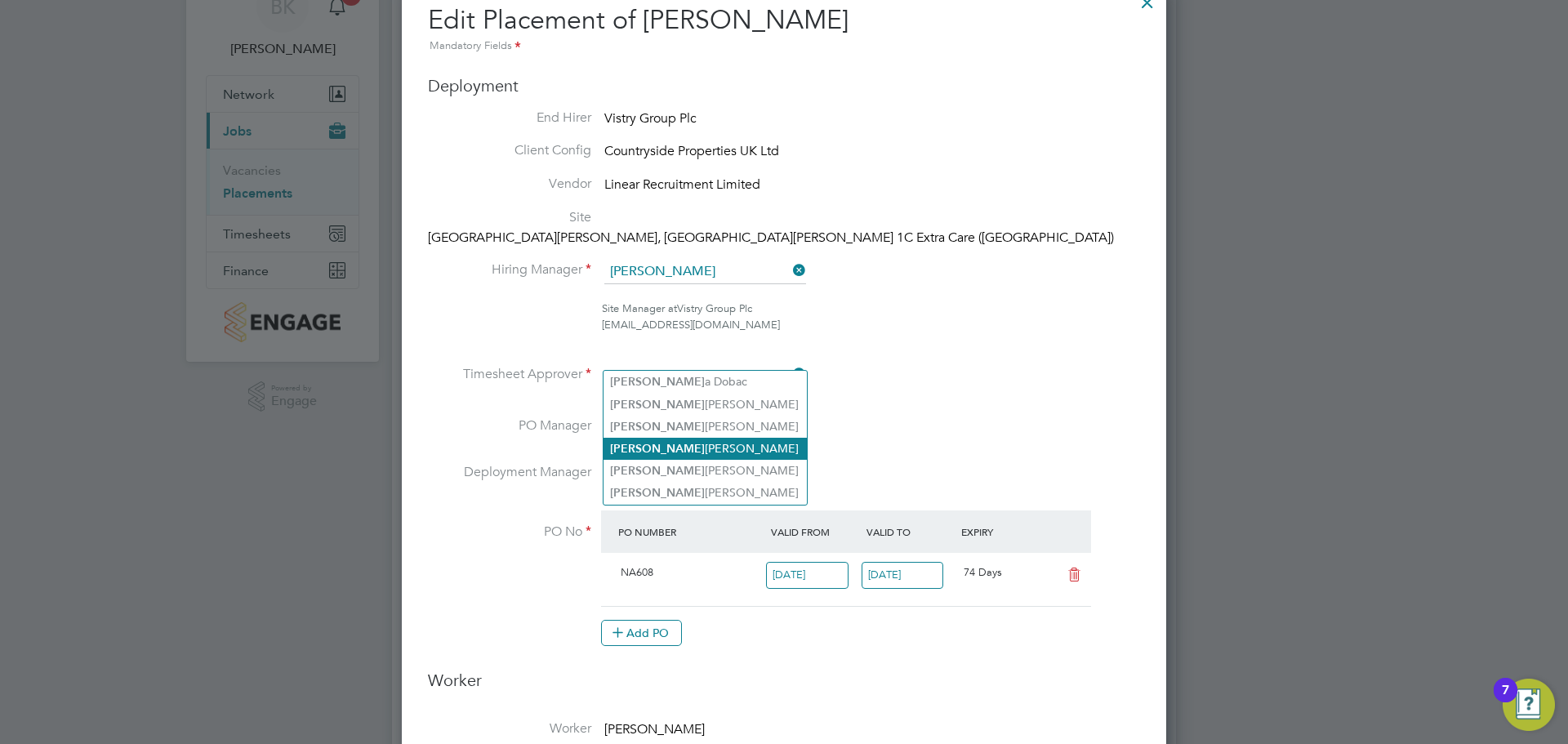
click at [693, 438] on li "Ian Marshall" at bounding box center [705, 448] width 203 height 22
type input "[PERSON_NAME]"
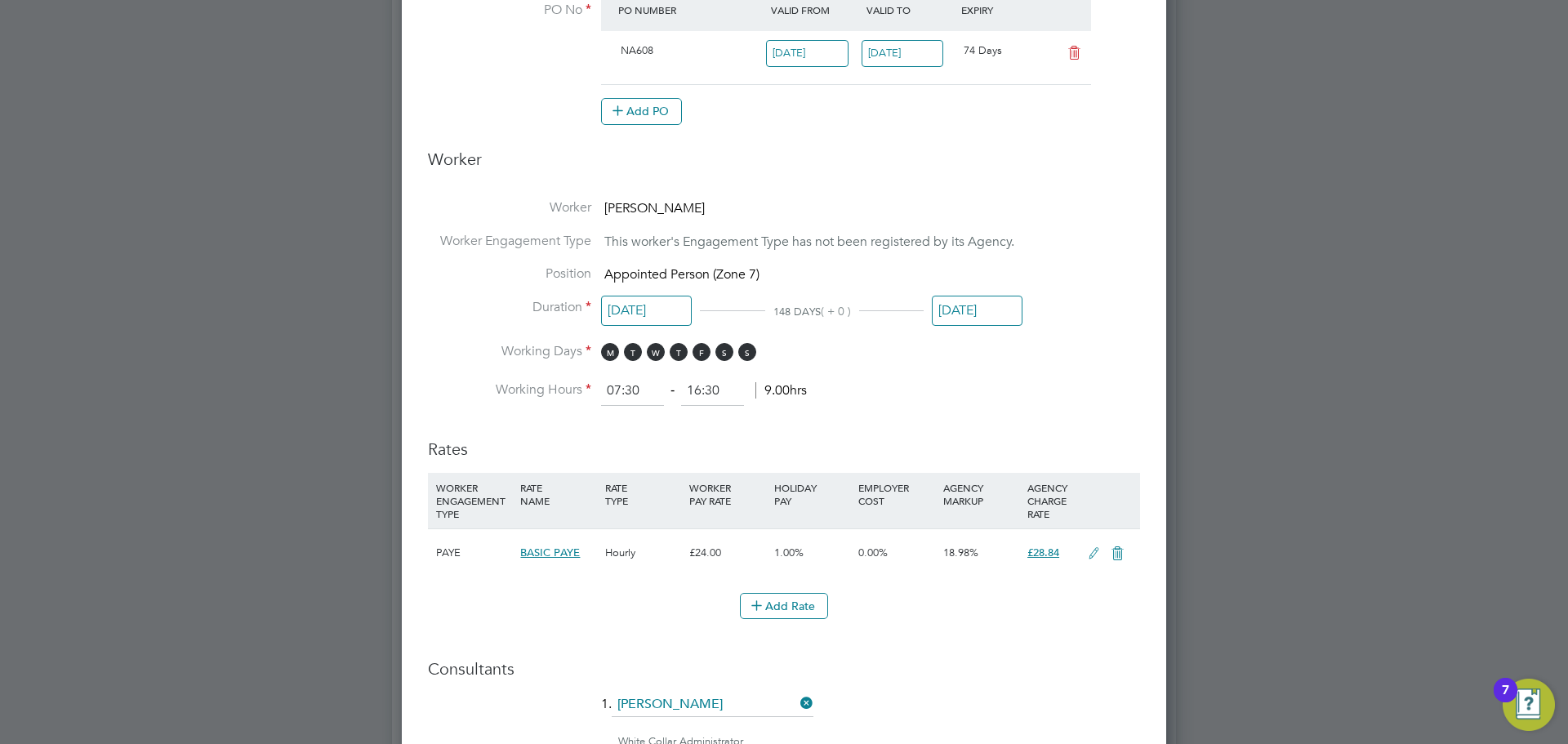
click at [981, 296] on input "26 Sep 2025" at bounding box center [977, 310] width 91 height 30
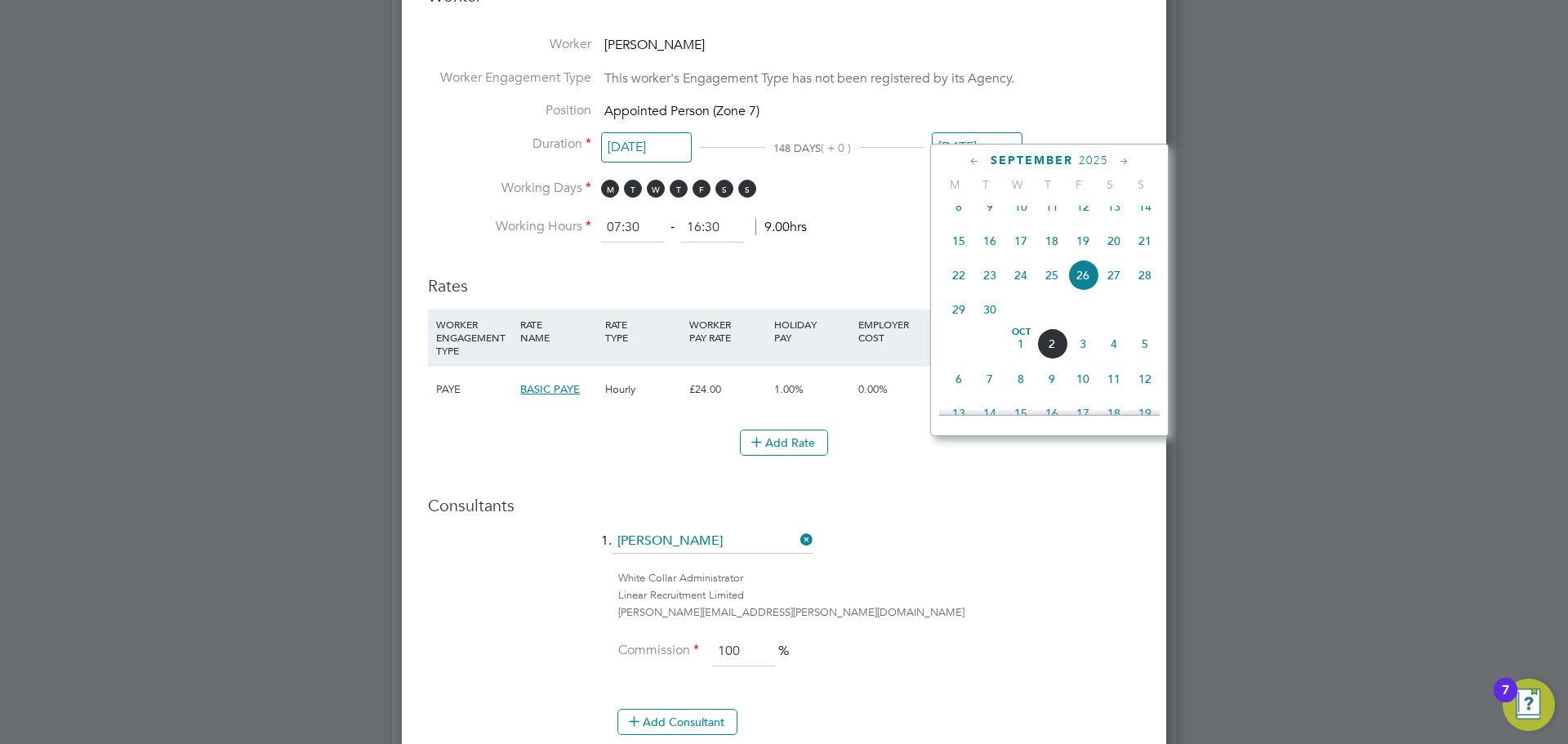
click at [1122, 153] on icon at bounding box center [1124, 161] width 16 height 18
click at [1082, 281] on span "19" at bounding box center [1083, 265] width 31 height 31
type input "19 Dec 2025"
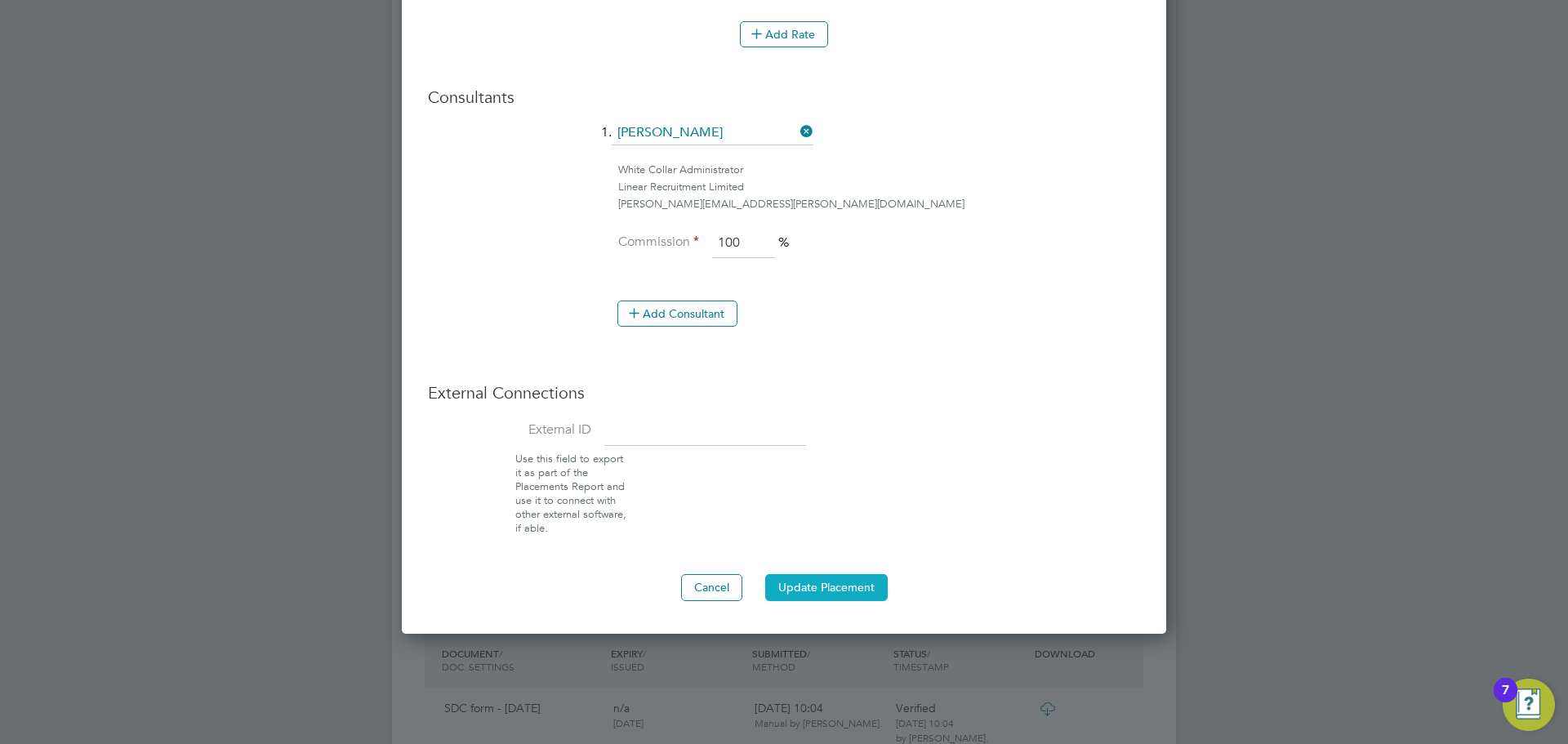
click at [831, 576] on button "Update Placement" at bounding box center [826, 587] width 122 height 26
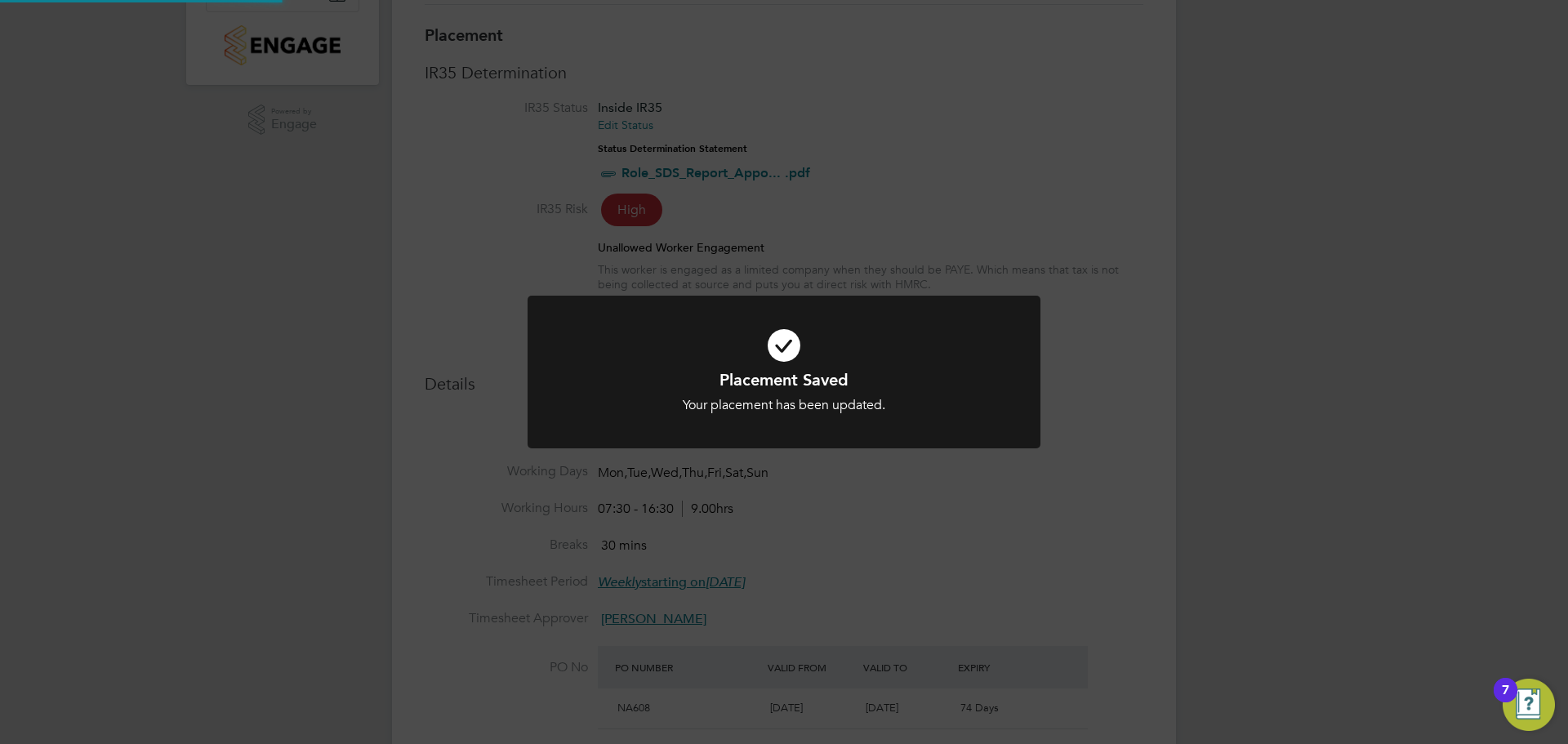
click at [1073, 518] on div "Placement Saved Your placement has been updated. Cancel Okay" at bounding box center [784, 372] width 1568 height 744
